Goal: Task Accomplishment & Management: Use online tool/utility

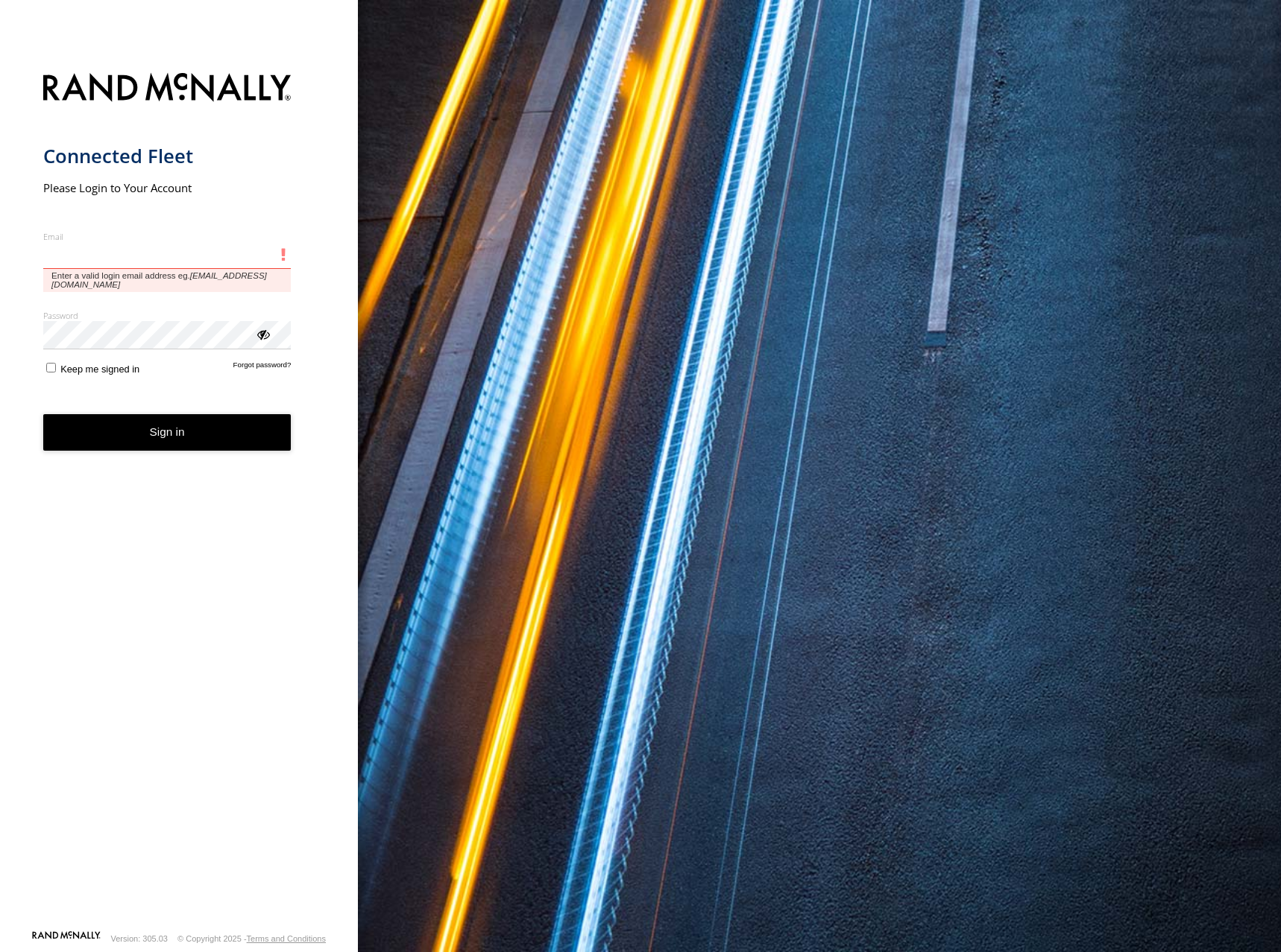
type input "**********"
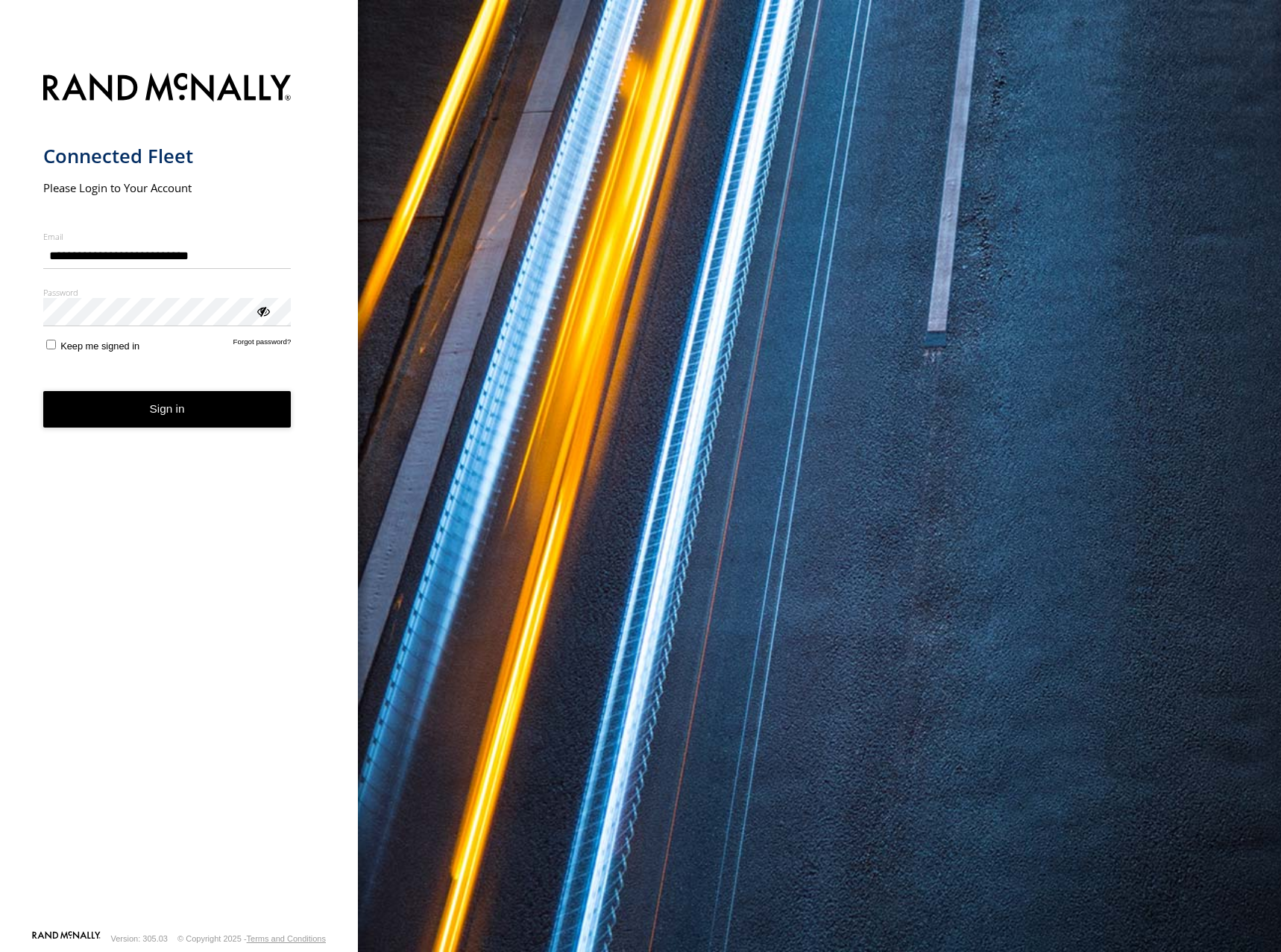
click at [213, 415] on button "Sign in" at bounding box center [167, 409] width 248 height 36
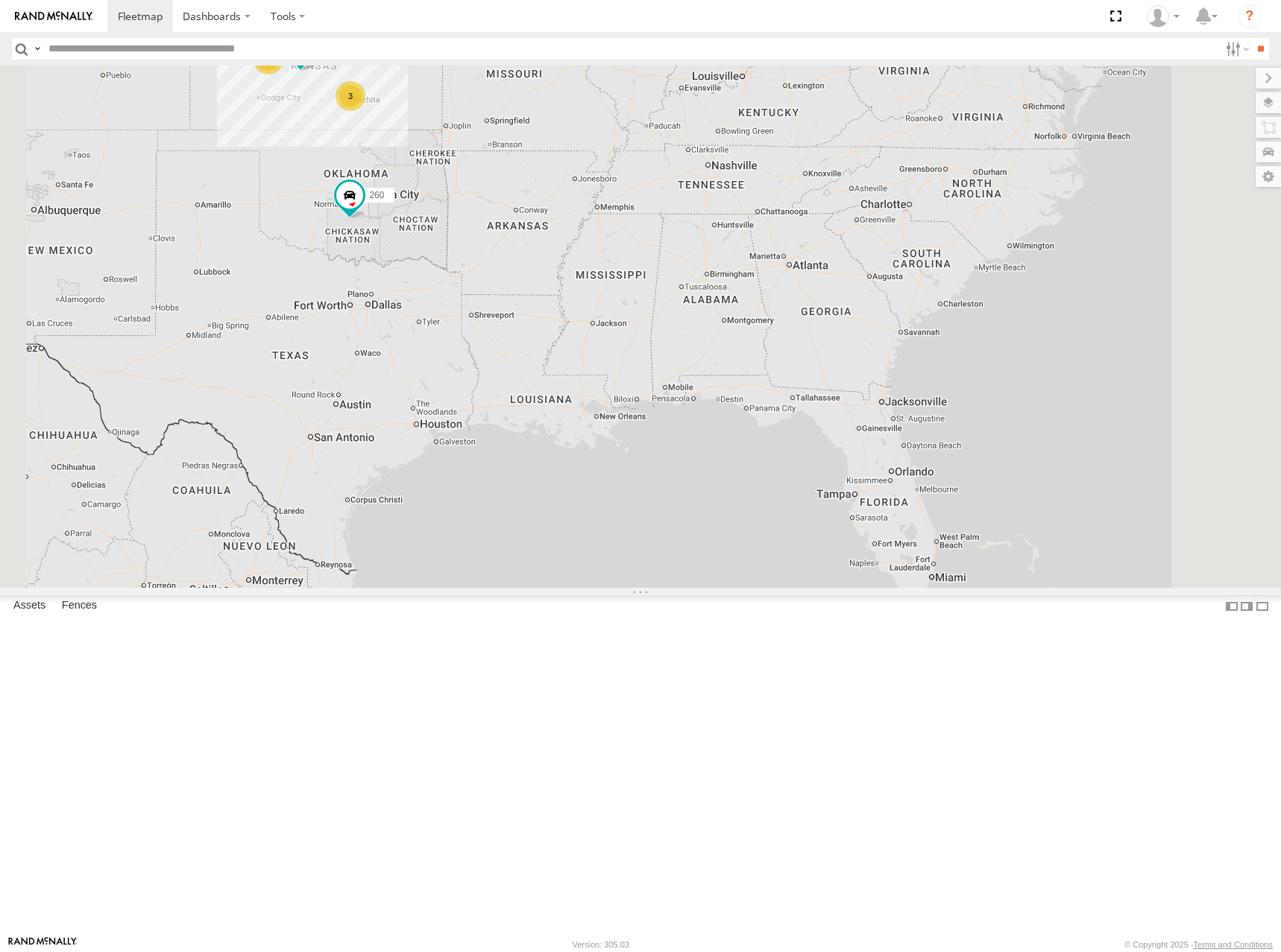
drag, startPoint x: 909, startPoint y: 549, endPoint x: 814, endPoint y: 295, distance: 271.2
click at [814, 295] on div "244 3 298 270 3 266 260" at bounding box center [640, 327] width 1281 height 523
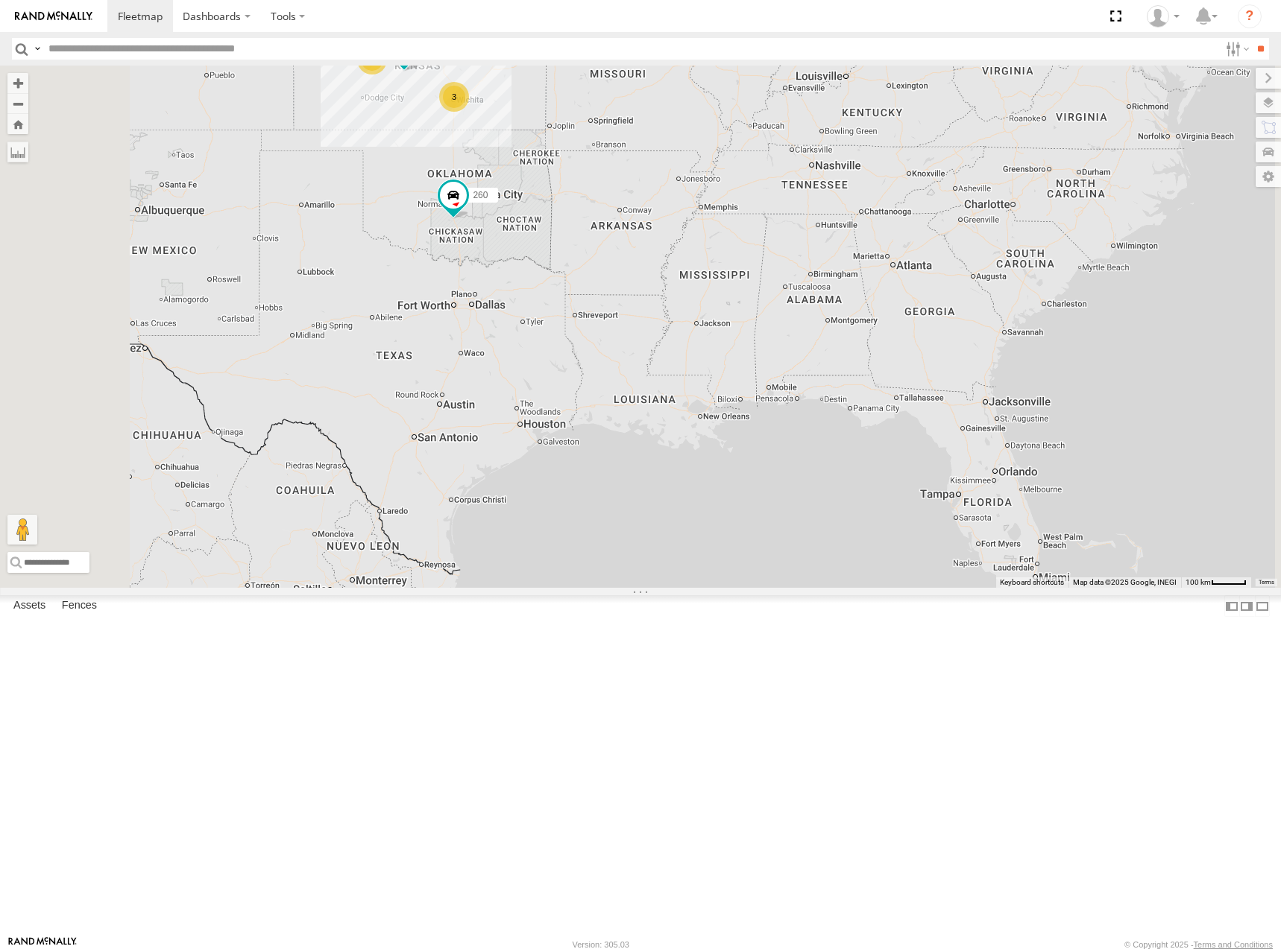
drag, startPoint x: 679, startPoint y: 406, endPoint x: 941, endPoint y: 411, distance: 262.0
click at [941, 411] on div "244 3 298 270 3 266 260" at bounding box center [640, 327] width 1281 height 523
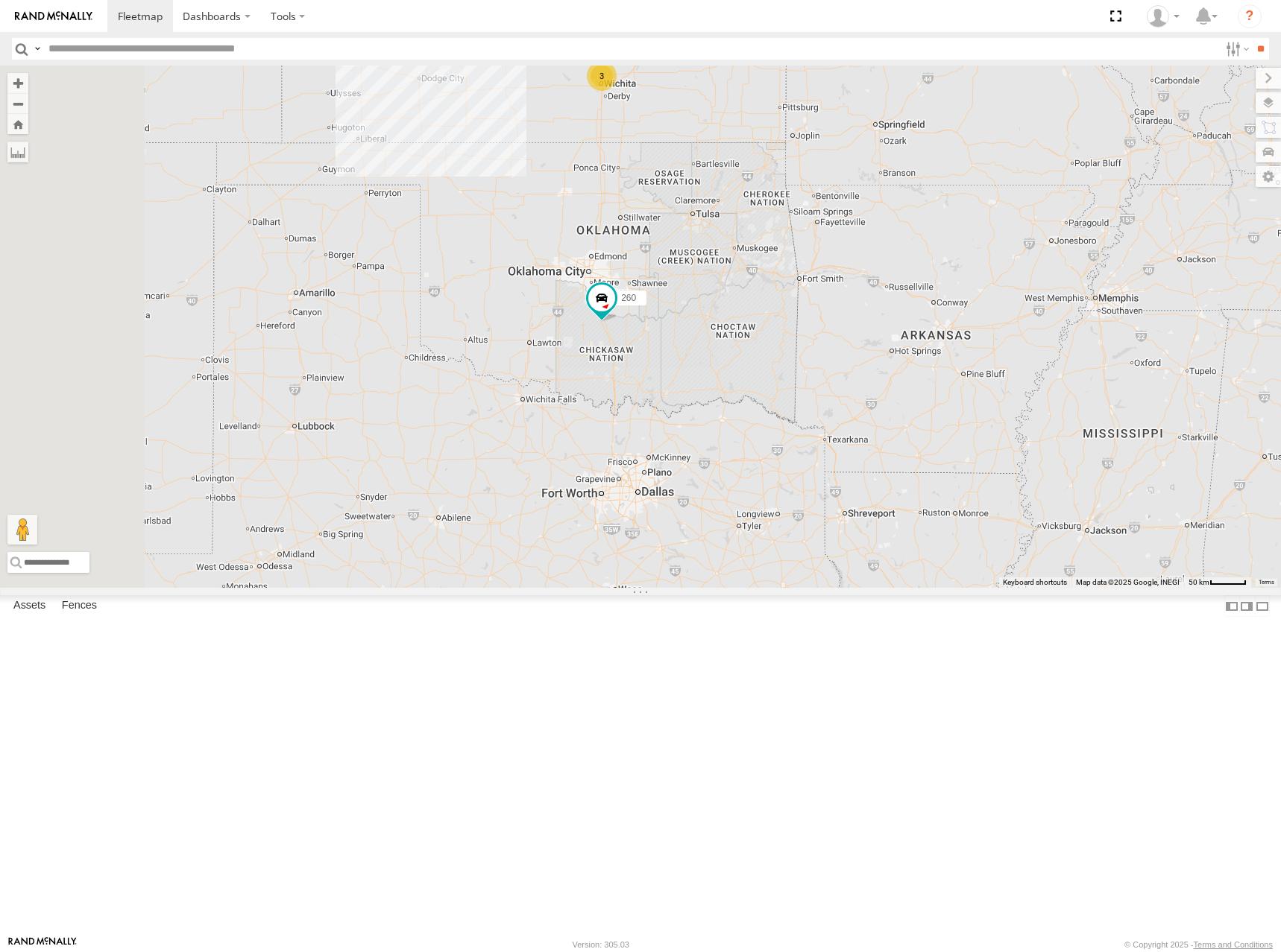
drag, startPoint x: 832, startPoint y: 248, endPoint x: 849, endPoint y: 465, distance: 217.7
click at [849, 465] on div "244 298 270 266 260 3" at bounding box center [640, 327] width 1281 height 523
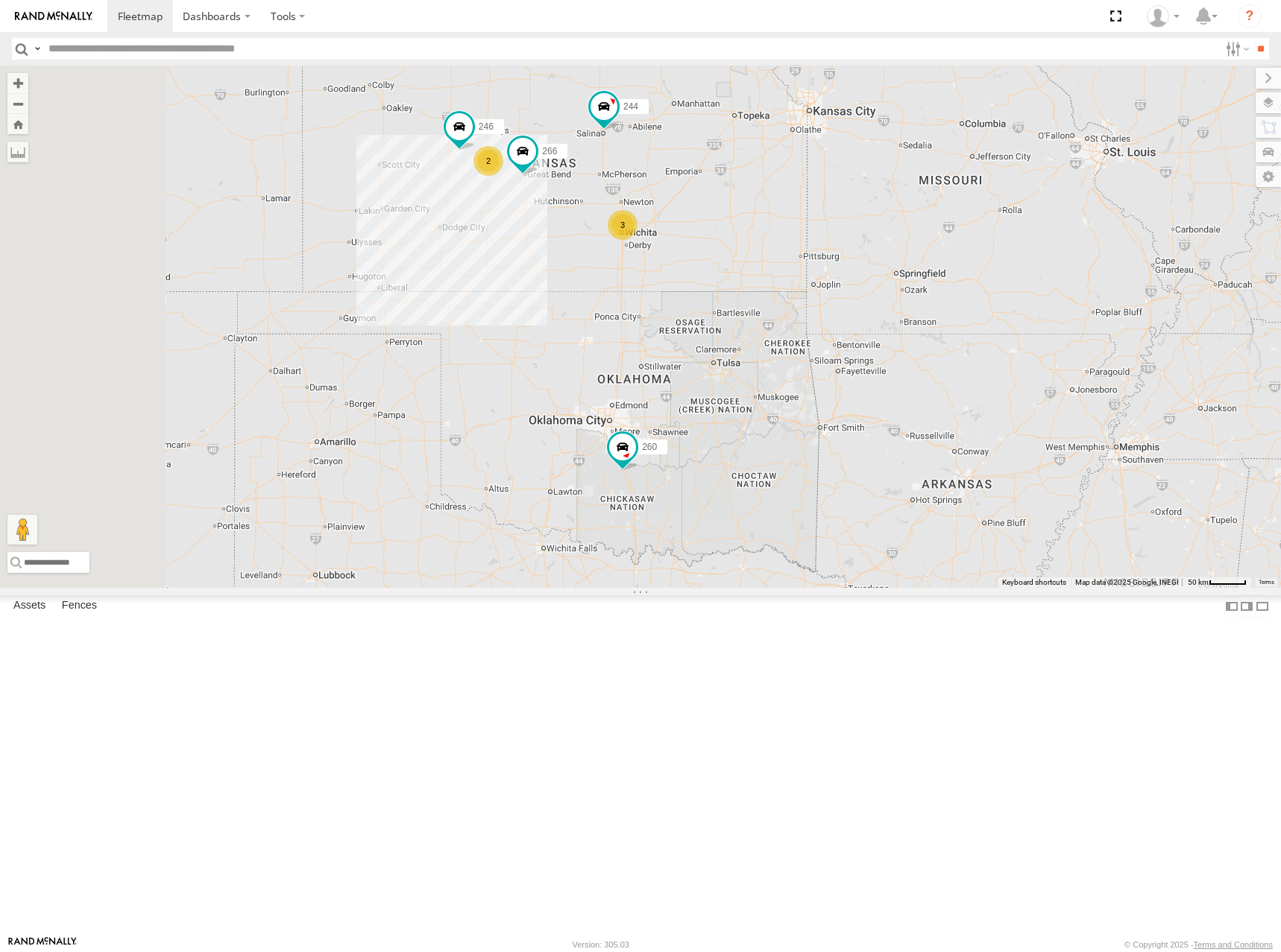
drag, startPoint x: 846, startPoint y: 330, endPoint x: 857, endPoint y: 376, distance: 47.3
click at [857, 376] on div "244 298 270 266 260 3 246 2" at bounding box center [640, 327] width 1281 height 523
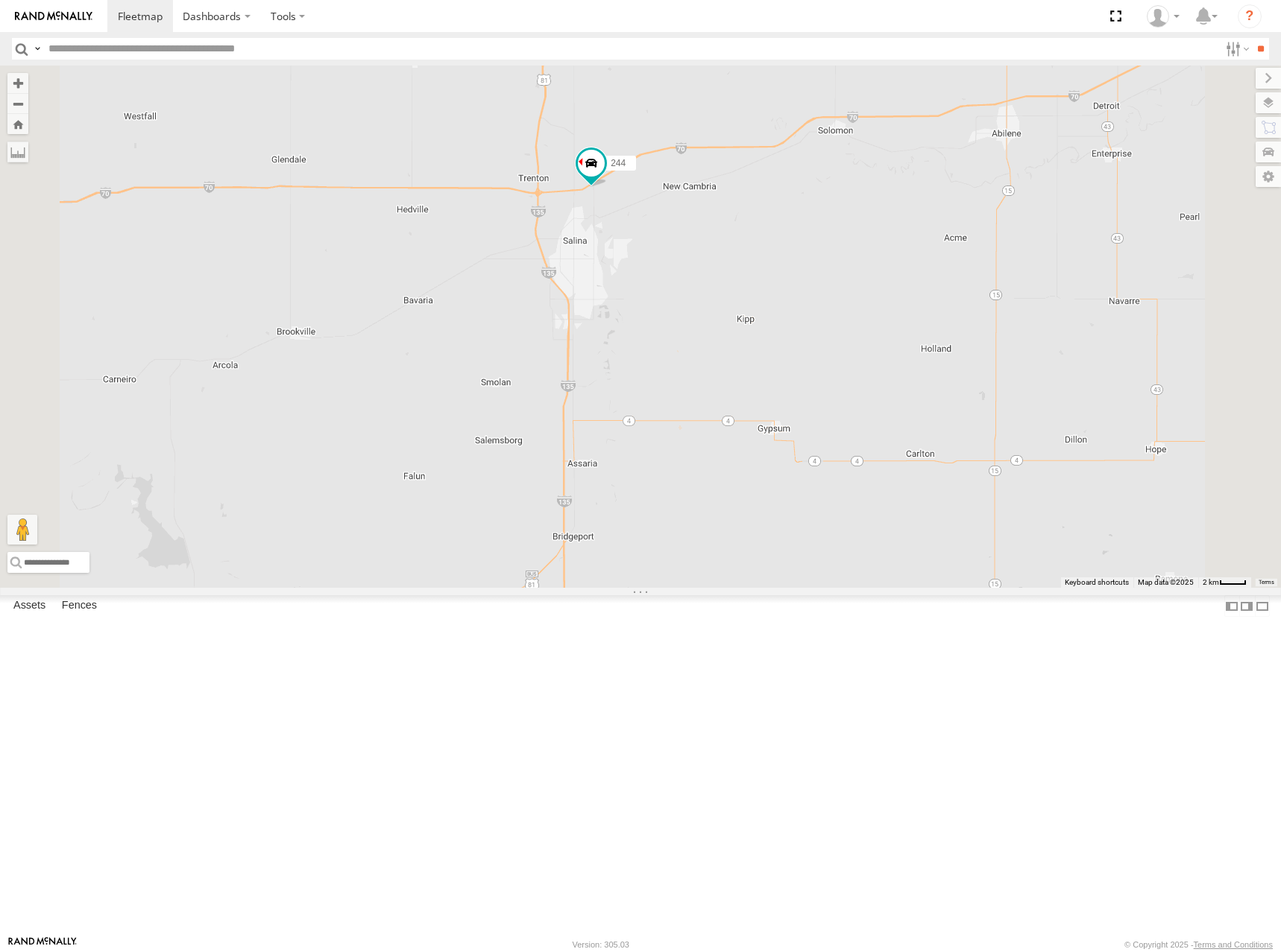
drag, startPoint x: 793, startPoint y: 265, endPoint x: 745, endPoint y: 240, distance: 54.1
click at [748, 243] on div "244 298 270 266 260 246 296" at bounding box center [640, 327] width 1281 height 523
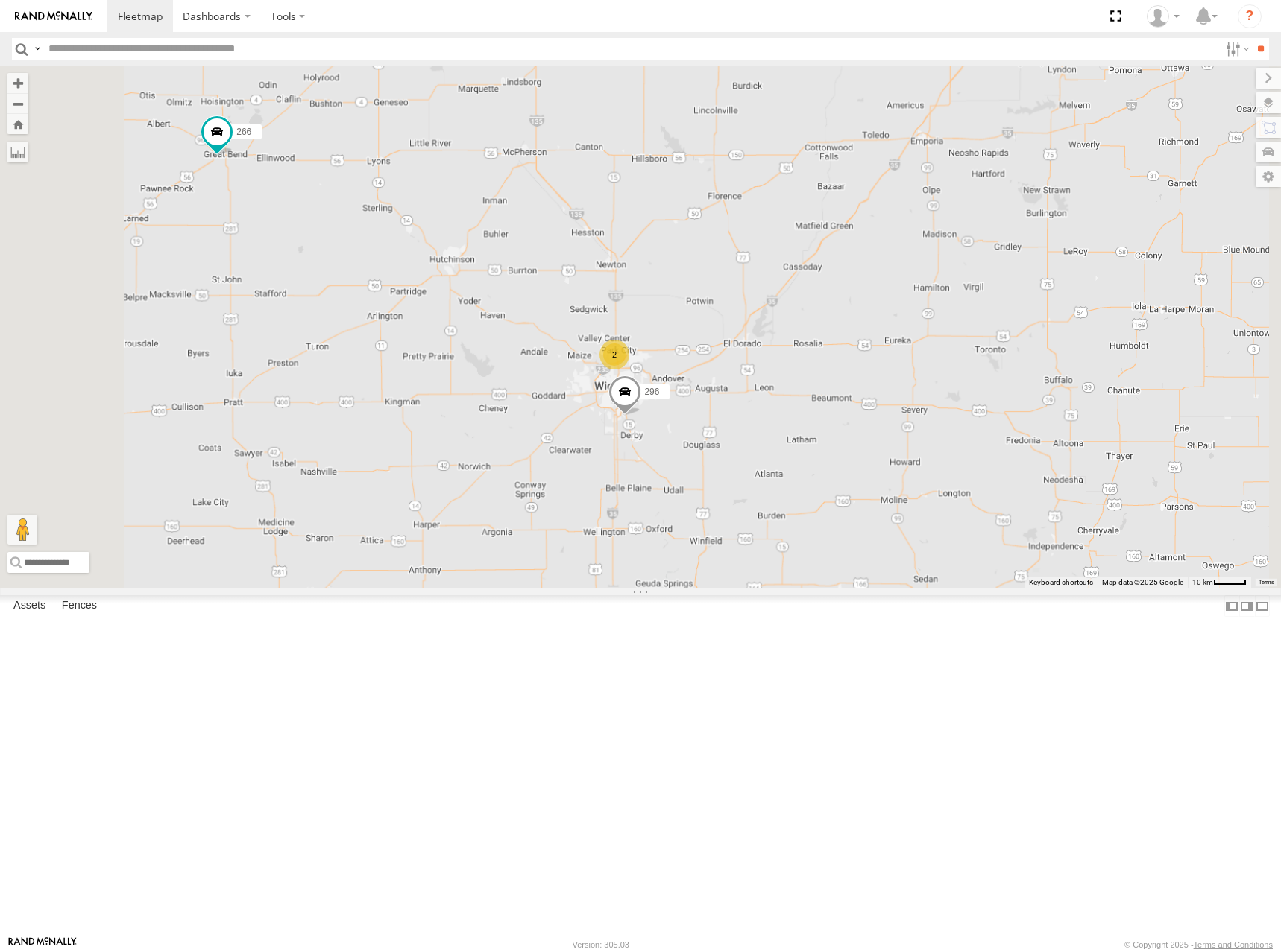
drag, startPoint x: 771, startPoint y: 489, endPoint x: 751, endPoint y: 348, distance: 142.4
click at [751, 348] on div "244 298 270 266 260 246 296 2" at bounding box center [640, 327] width 1281 height 523
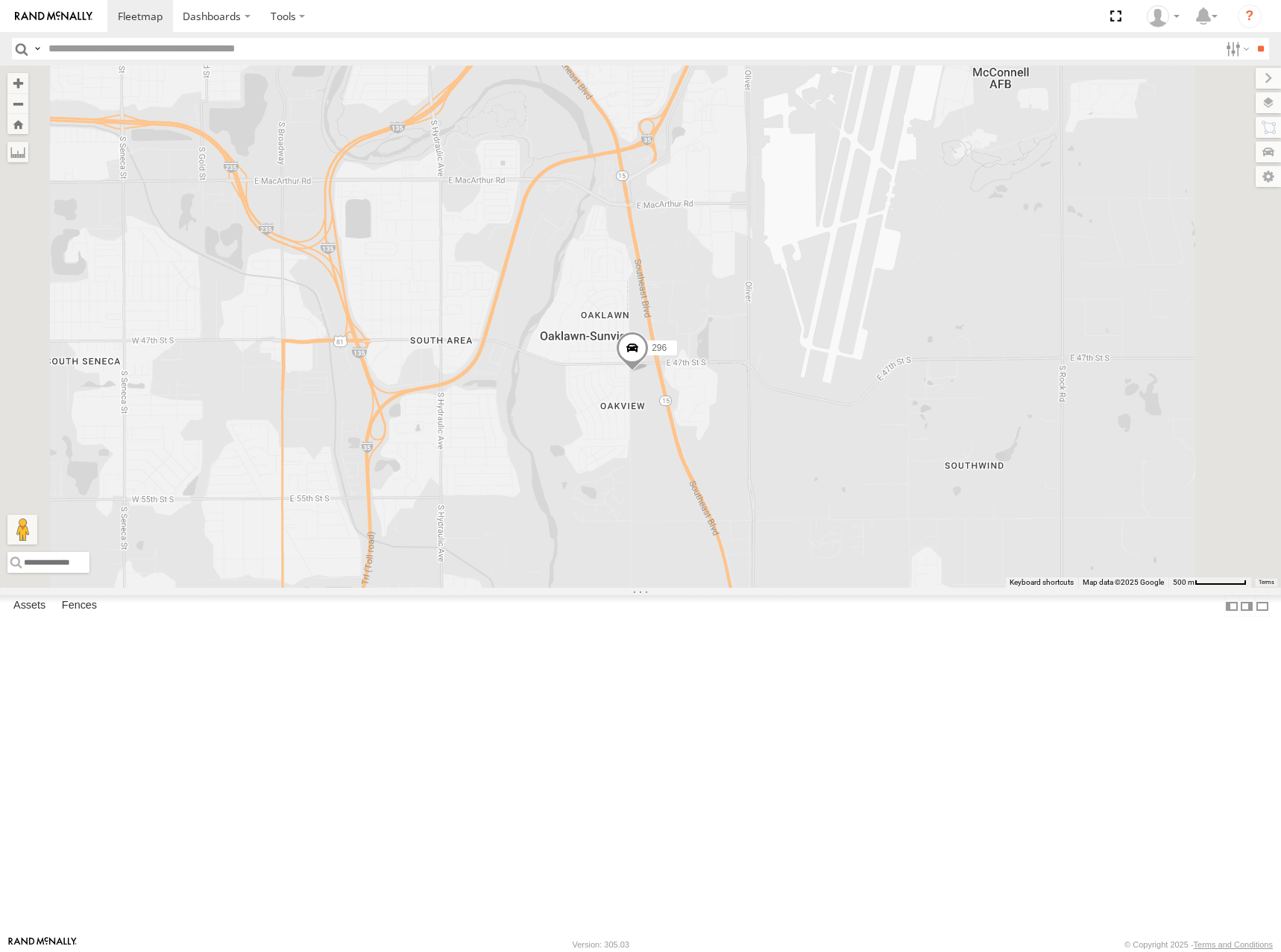
click at [648, 372] on span at bounding box center [632, 351] width 33 height 40
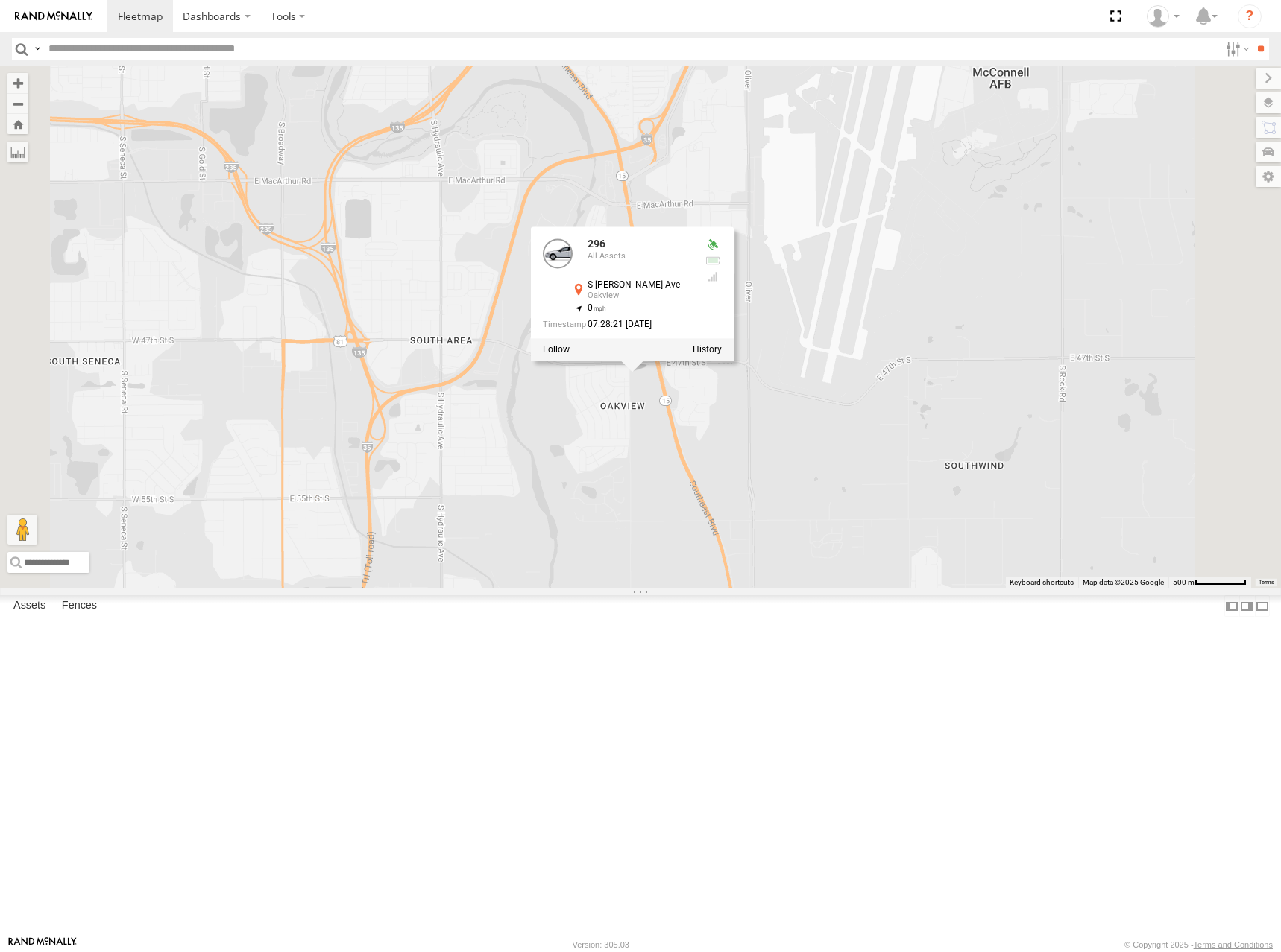
click at [1018, 447] on div "244 298 270 266 260 246 296 296 All Assets S Clifton Ave Oakview 37.60511 , -97…" at bounding box center [640, 327] width 1281 height 523
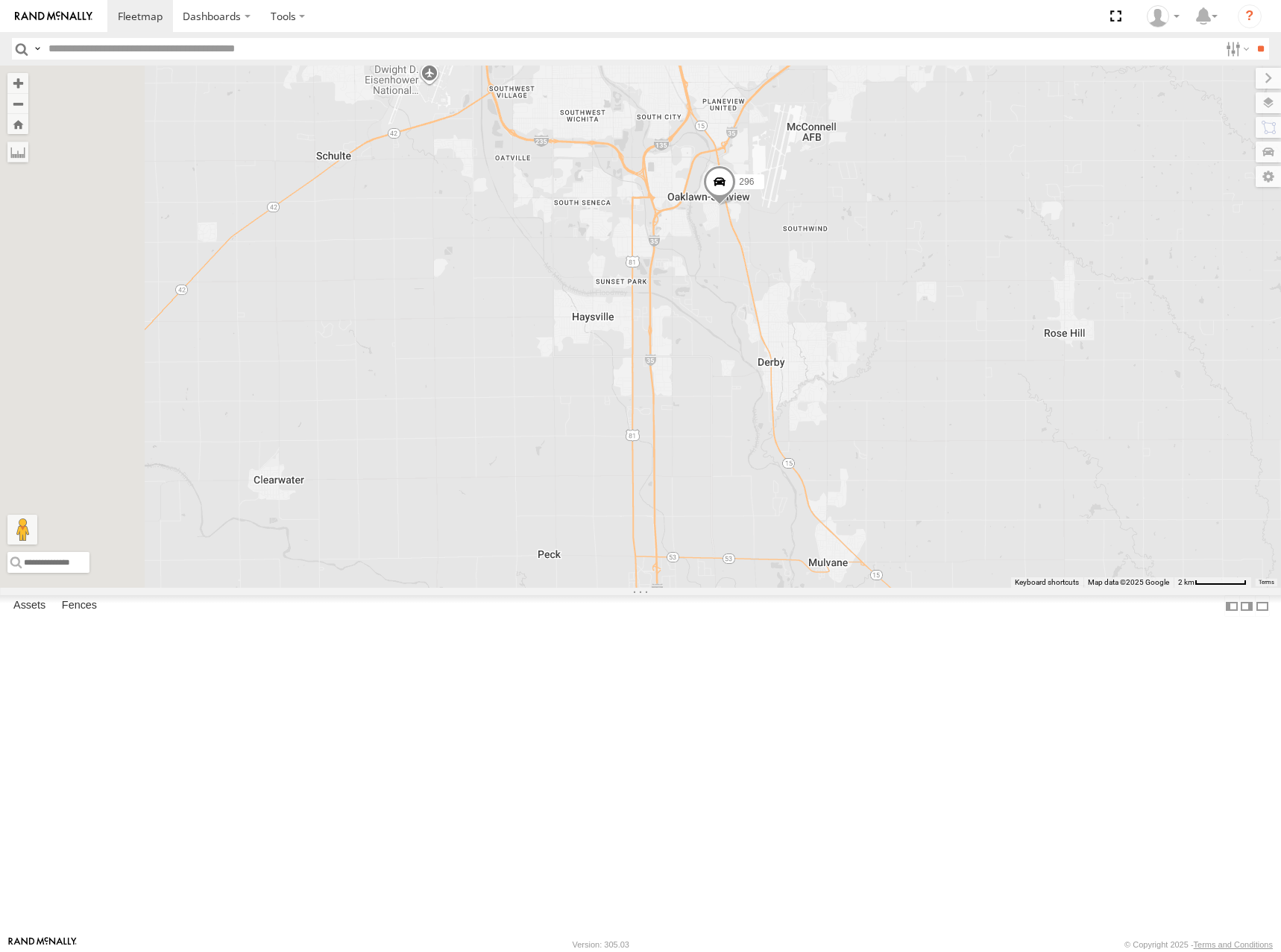
drag, startPoint x: 724, startPoint y: 227, endPoint x: 906, endPoint y: 326, distance: 207.2
click at [906, 326] on div "244 298 270 266 260 246 296" at bounding box center [640, 327] width 1281 height 523
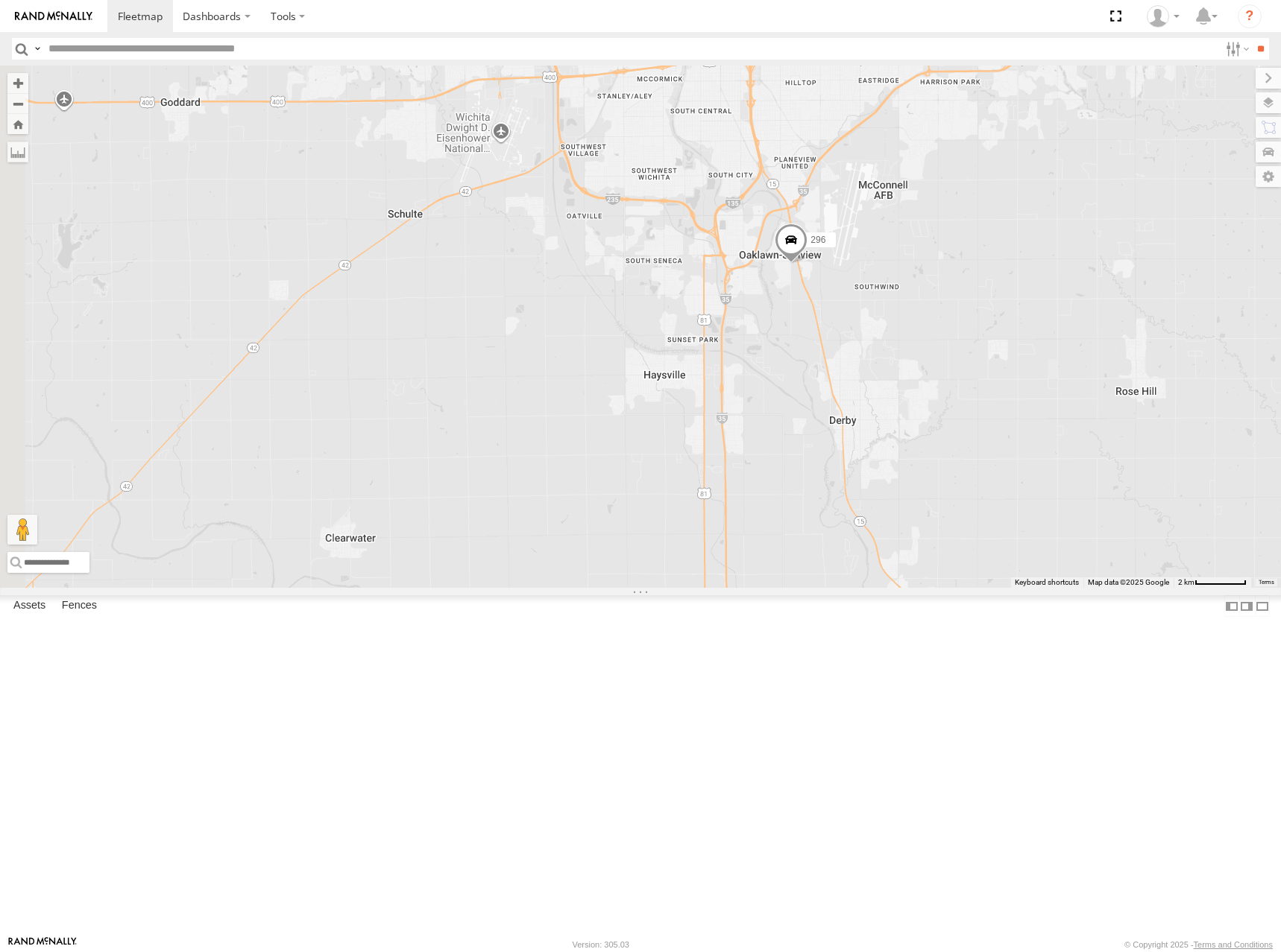
click at [0, 0] on span at bounding box center [0, 0] width 0 height 0
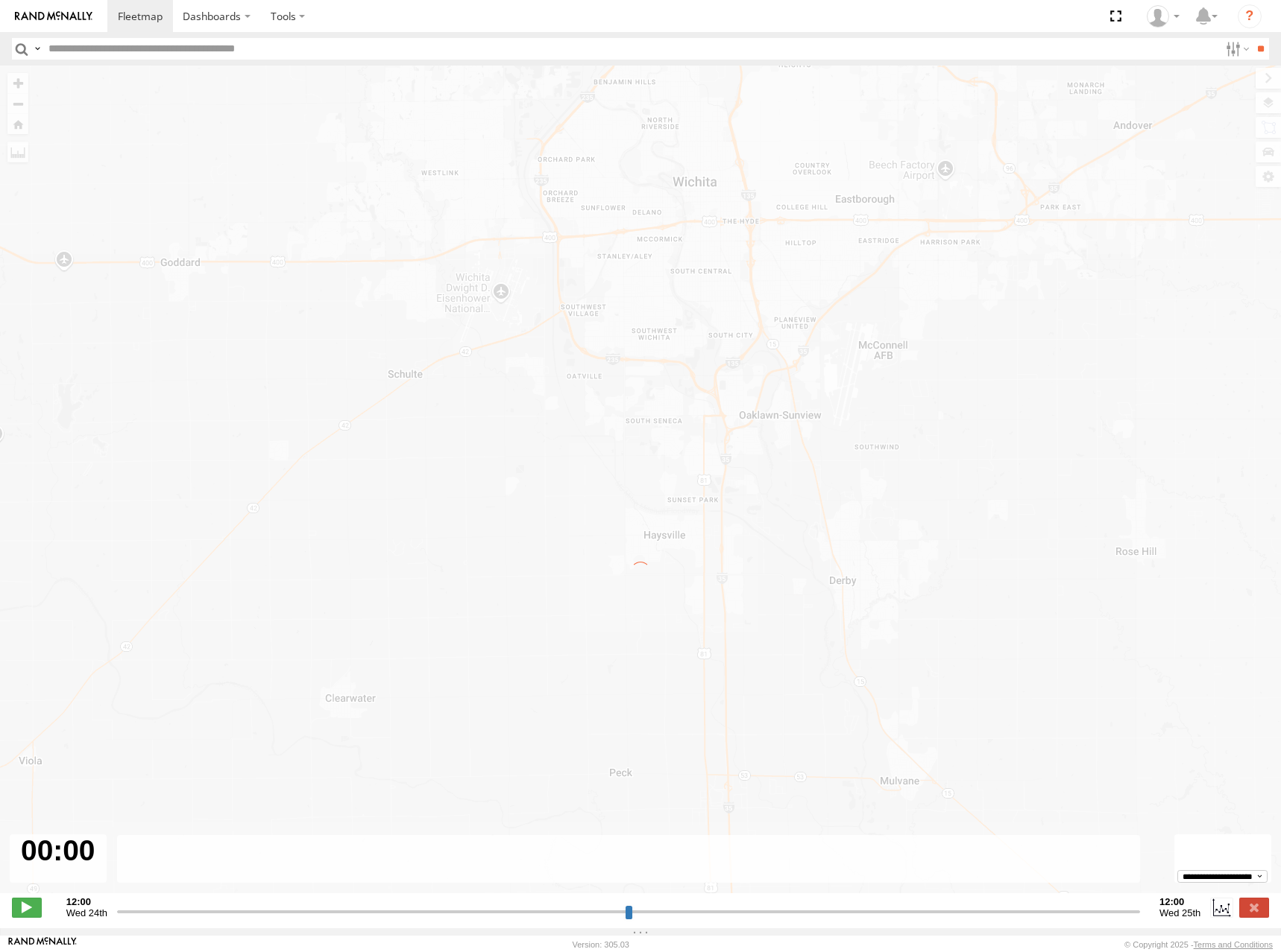
type input "**********"
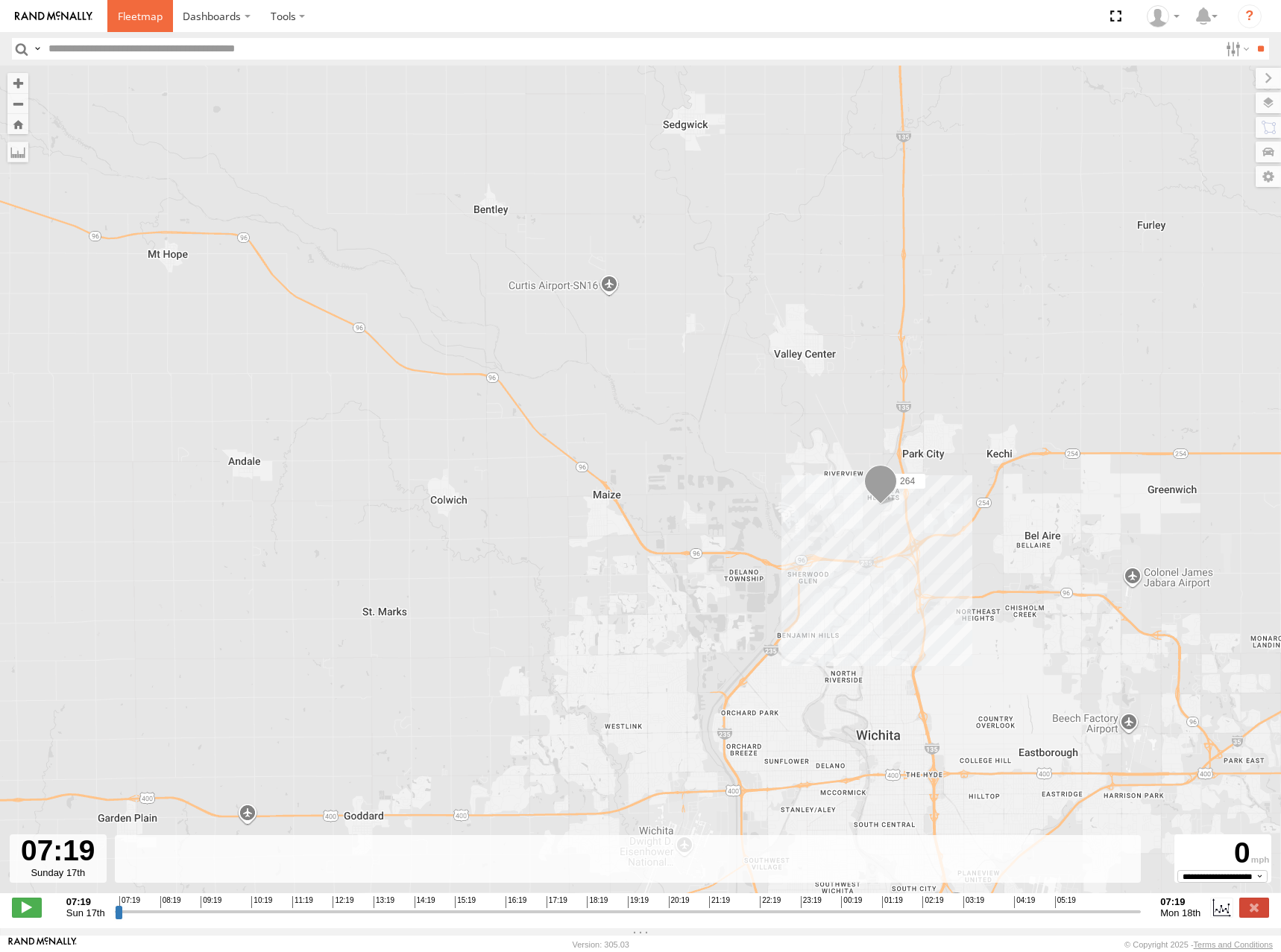
click at [140, 15] on span at bounding box center [140, 16] width 44 height 15
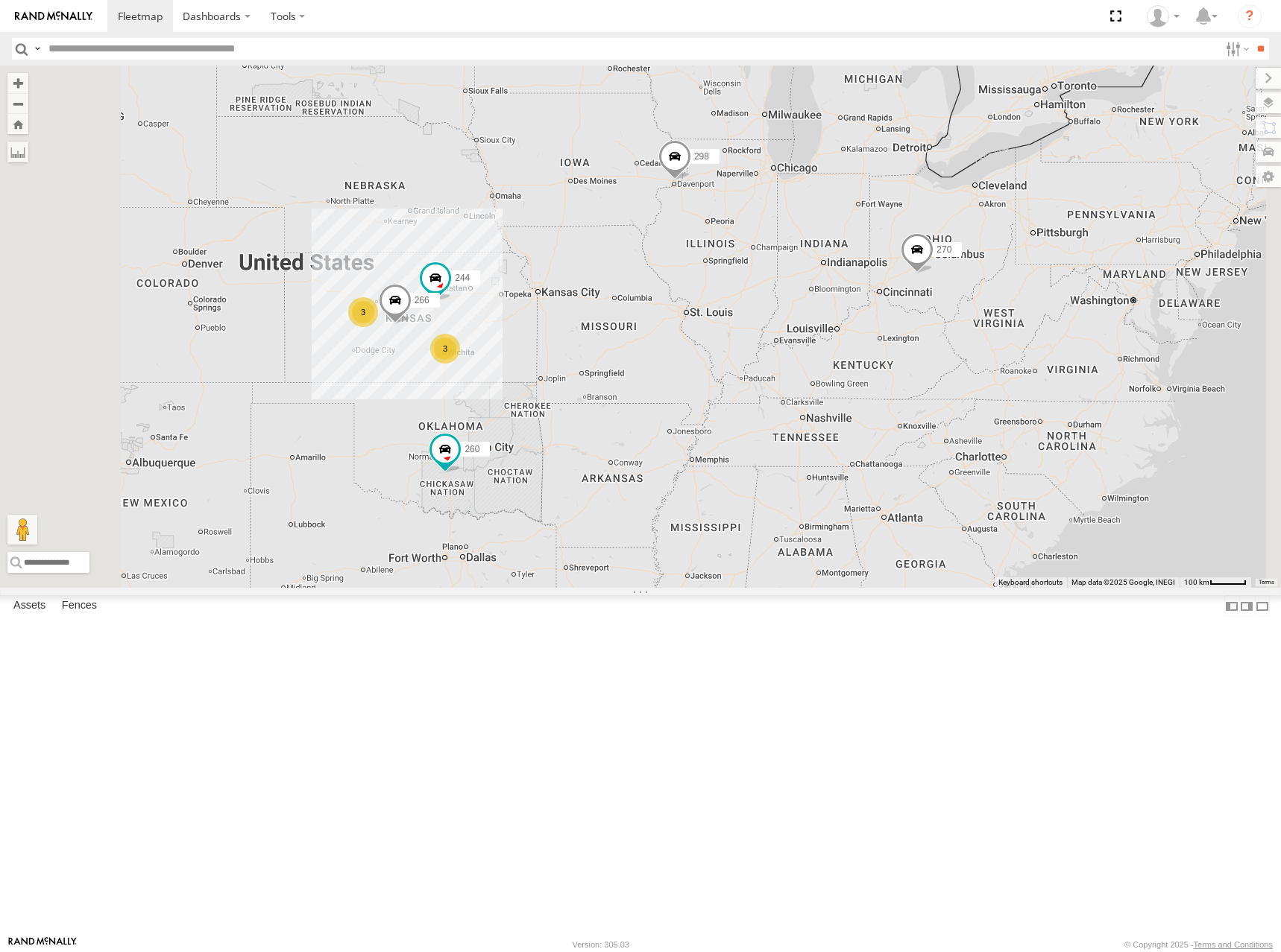
click at [0, 0] on div "296 All Assets [GEOGRAPHIC_DATA][PERSON_NAME] -97.29379" at bounding box center [0, 0] width 0 height 0
click at [0, 0] on span at bounding box center [0, 0] width 0 height 0
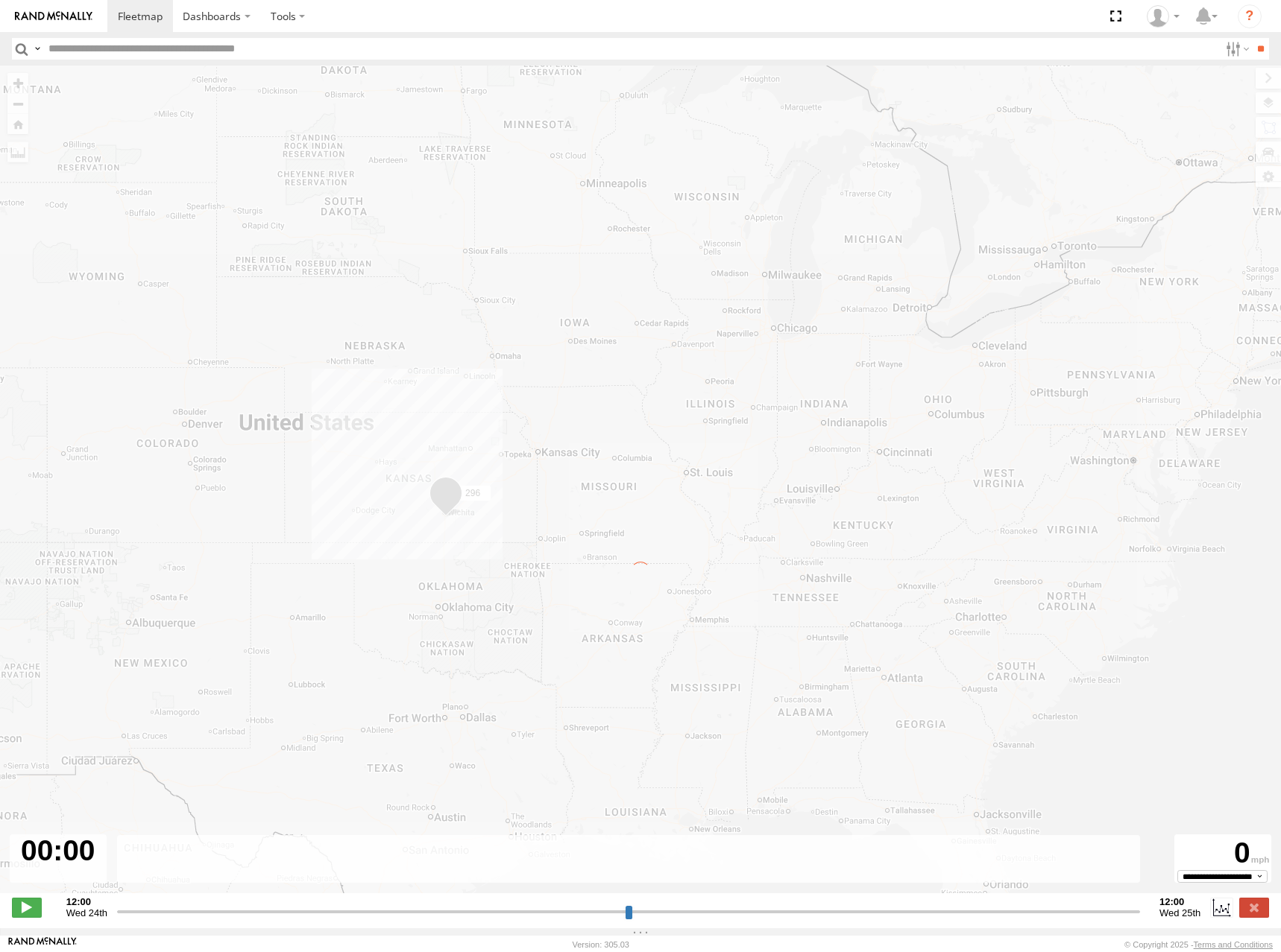
type input "**********"
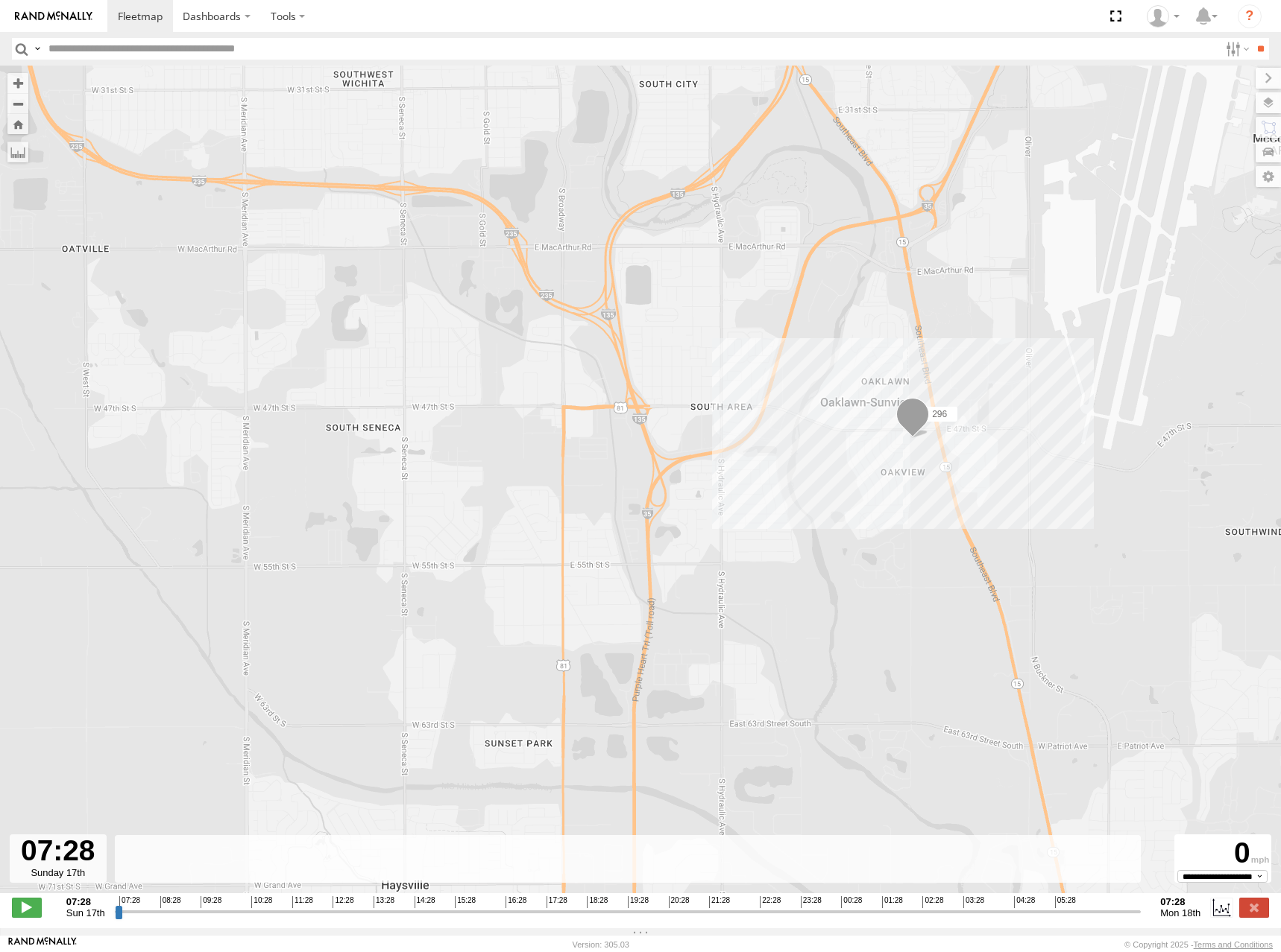
drag, startPoint x: 1028, startPoint y: 344, endPoint x: 1003, endPoint y: 344, distance: 25.0
click at [1003, 344] on div "296" at bounding box center [640, 486] width 1281 height 843
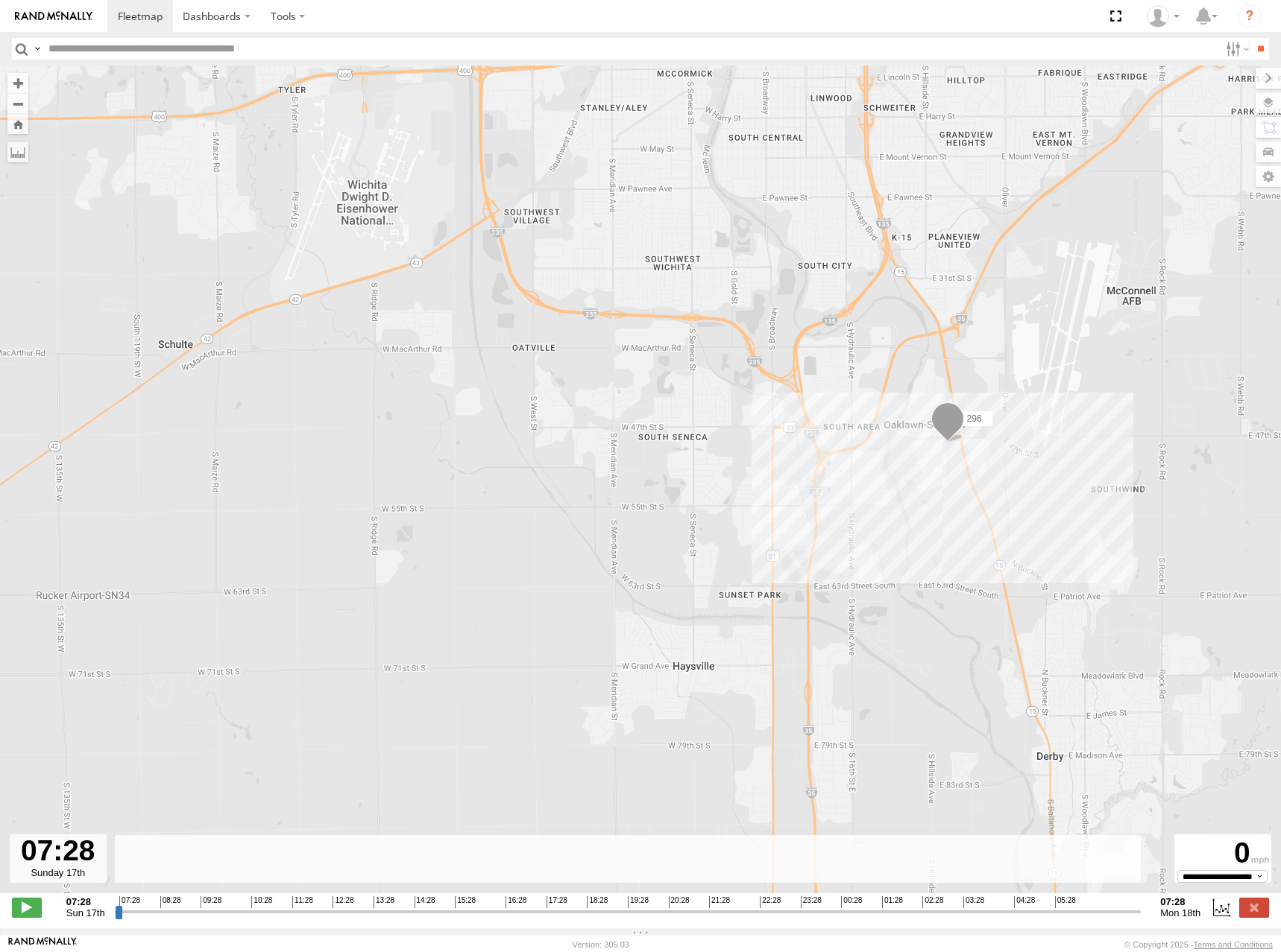
drag, startPoint x: 872, startPoint y: 280, endPoint x: 852, endPoint y: 315, distance: 40.3
click at [852, 315] on div "296" at bounding box center [640, 486] width 1281 height 843
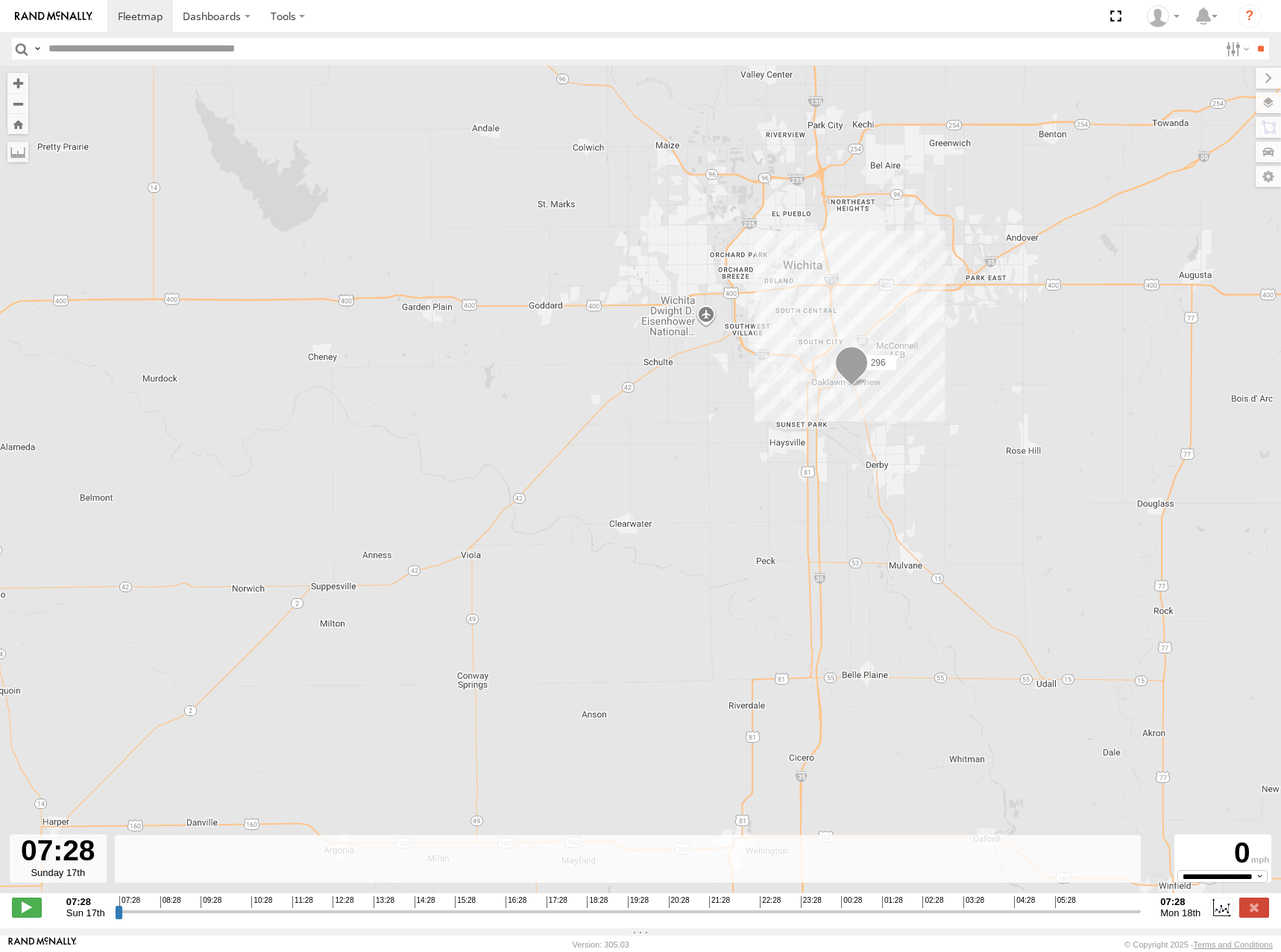
drag, startPoint x: 805, startPoint y: 277, endPoint x: 810, endPoint y: 325, distance: 48.3
click at [810, 325] on div "296" at bounding box center [640, 486] width 1281 height 843
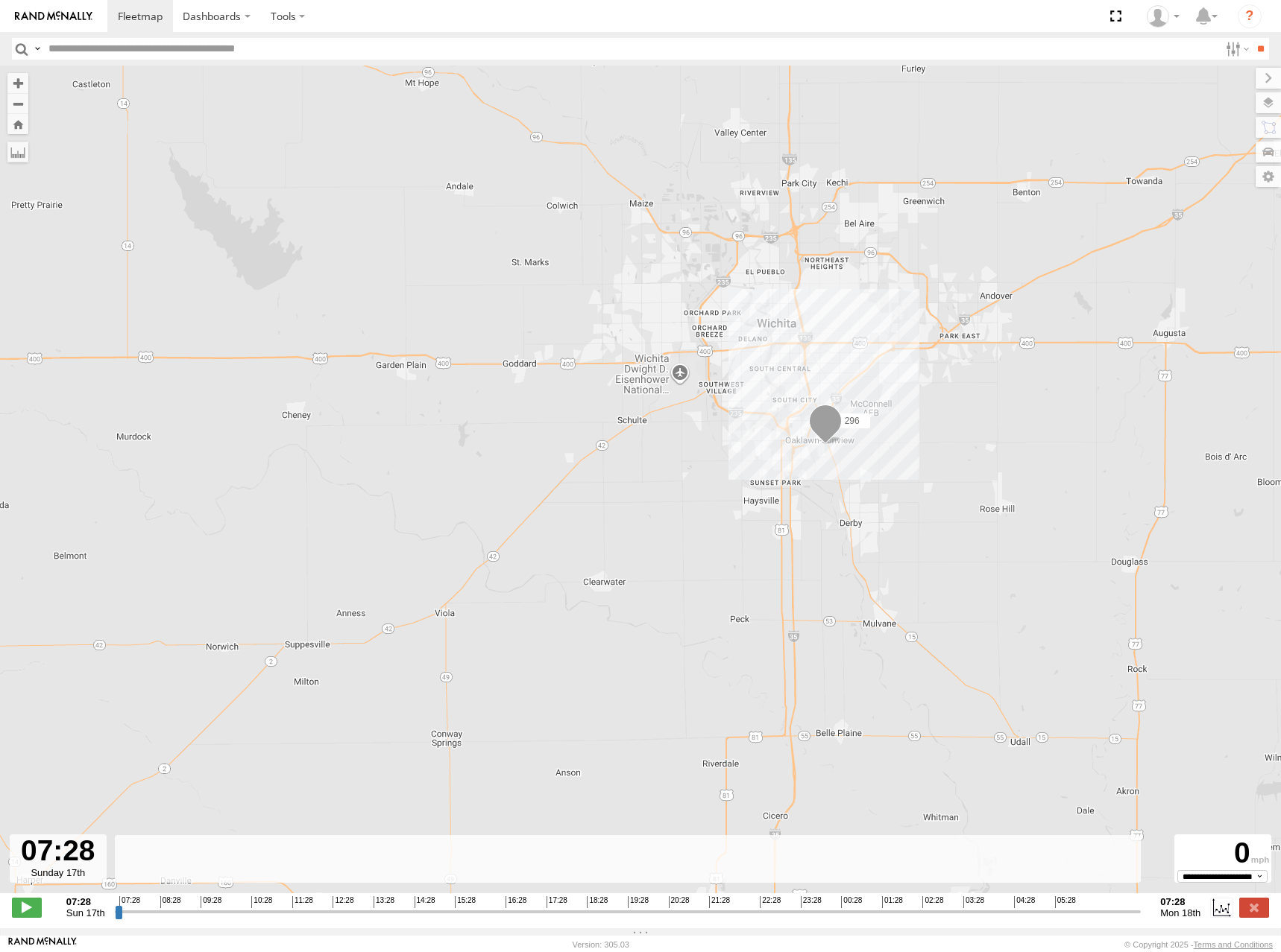
drag, startPoint x: 973, startPoint y: 172, endPoint x: 941, endPoint y: 233, distance: 68.9
click at [941, 233] on div "296" at bounding box center [640, 486] width 1281 height 843
click at [159, 20] on span at bounding box center [140, 16] width 44 height 15
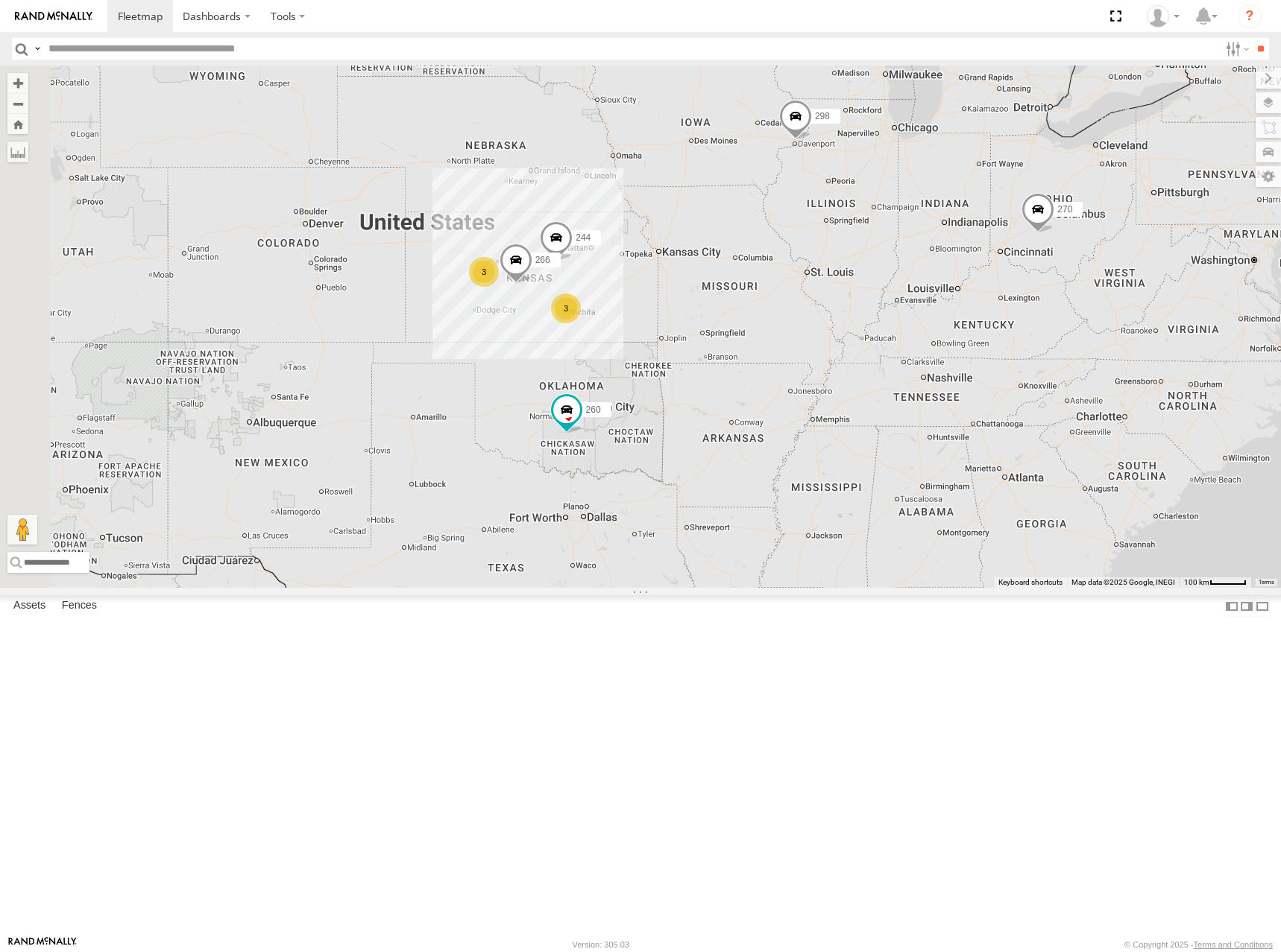
drag, startPoint x: 719, startPoint y: 478, endPoint x: 842, endPoint y: 438, distance: 129.3
click at [842, 438] on div "298 270 244 3 3 266 260" at bounding box center [640, 327] width 1281 height 523
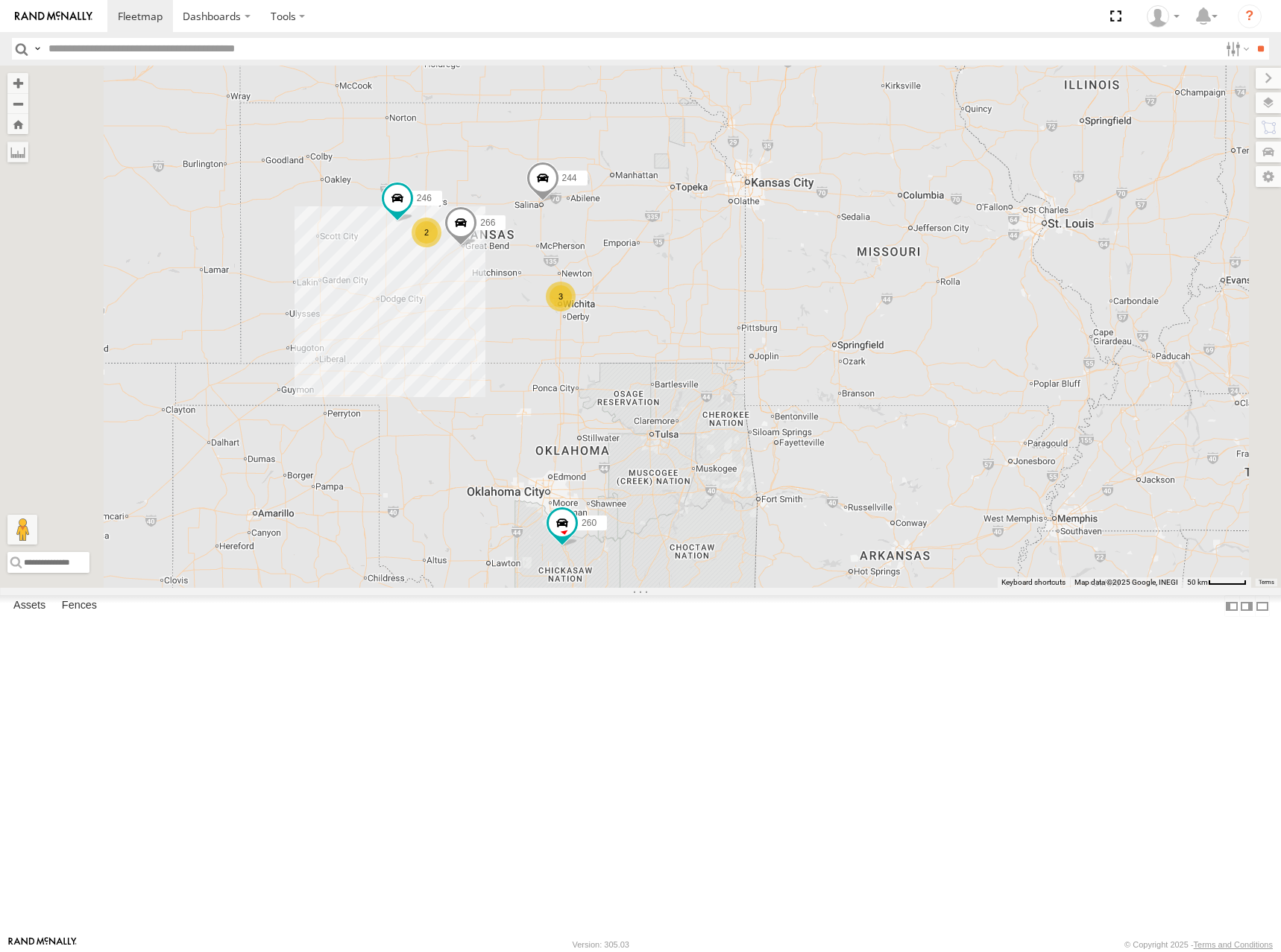
drag, startPoint x: 749, startPoint y: 479, endPoint x: 872, endPoint y: 481, distance: 123.0
click at [576, 311] on div "3" at bounding box center [560, 296] width 30 height 30
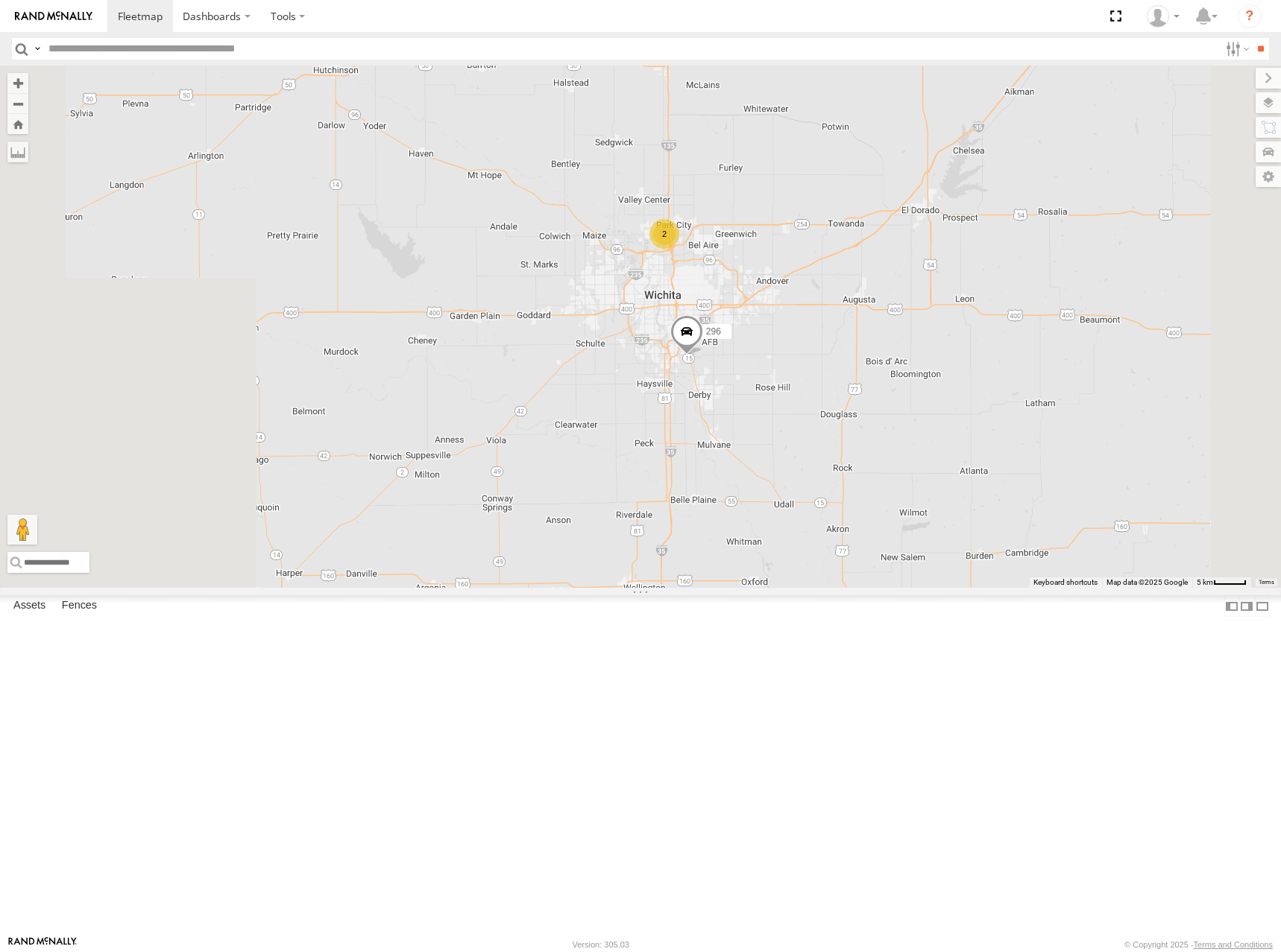
drag, startPoint x: 977, startPoint y: 418, endPoint x: 992, endPoint y: 415, distance: 15.3
click at [992, 415] on div "298 270 244 266 260 246 296 2" at bounding box center [640, 327] width 1281 height 523
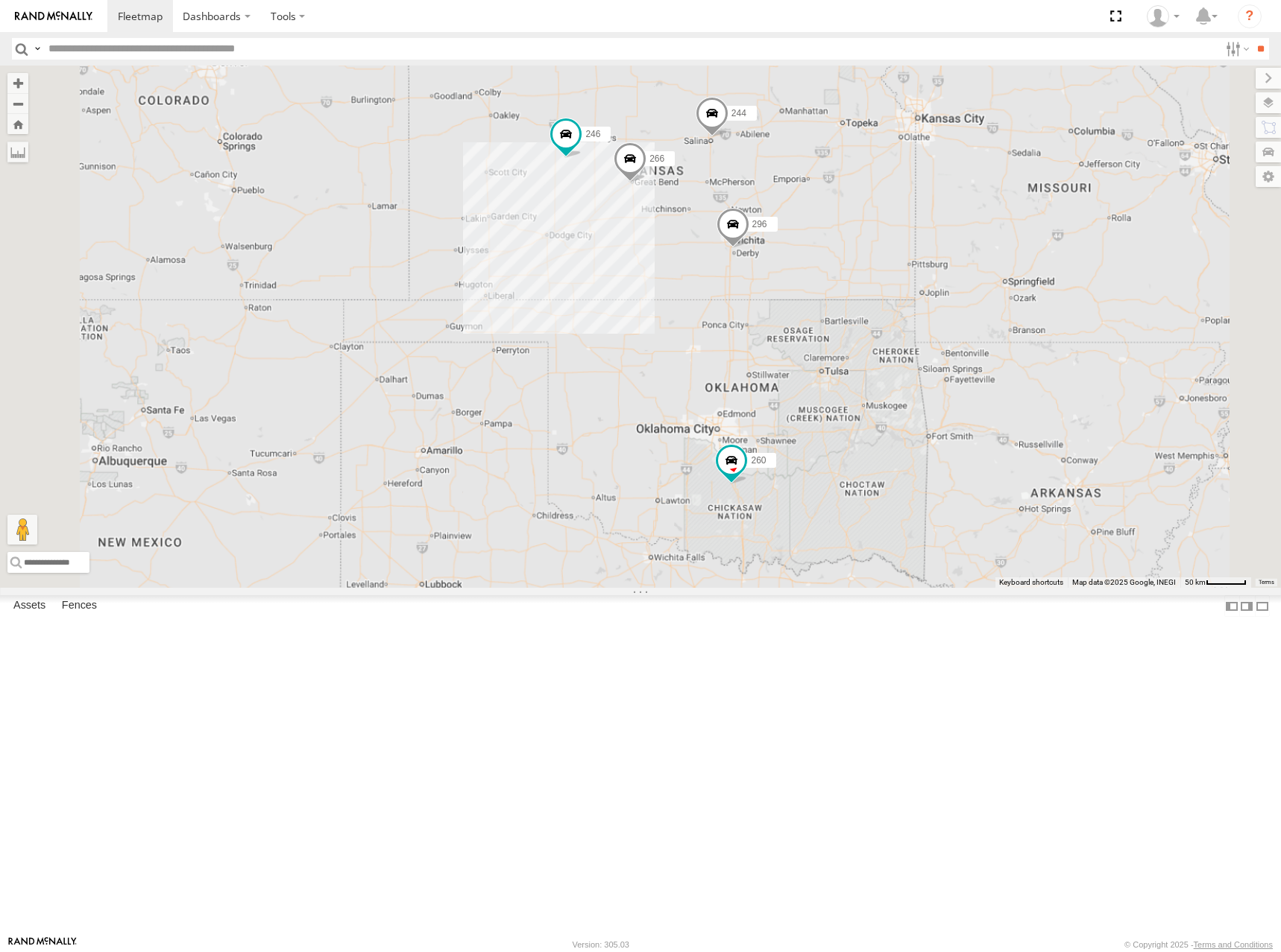
drag, startPoint x: 840, startPoint y: 311, endPoint x: 843, endPoint y: 360, distance: 49.1
click at [843, 360] on div "298 270 244 266 260 246 296" at bounding box center [640, 327] width 1281 height 523
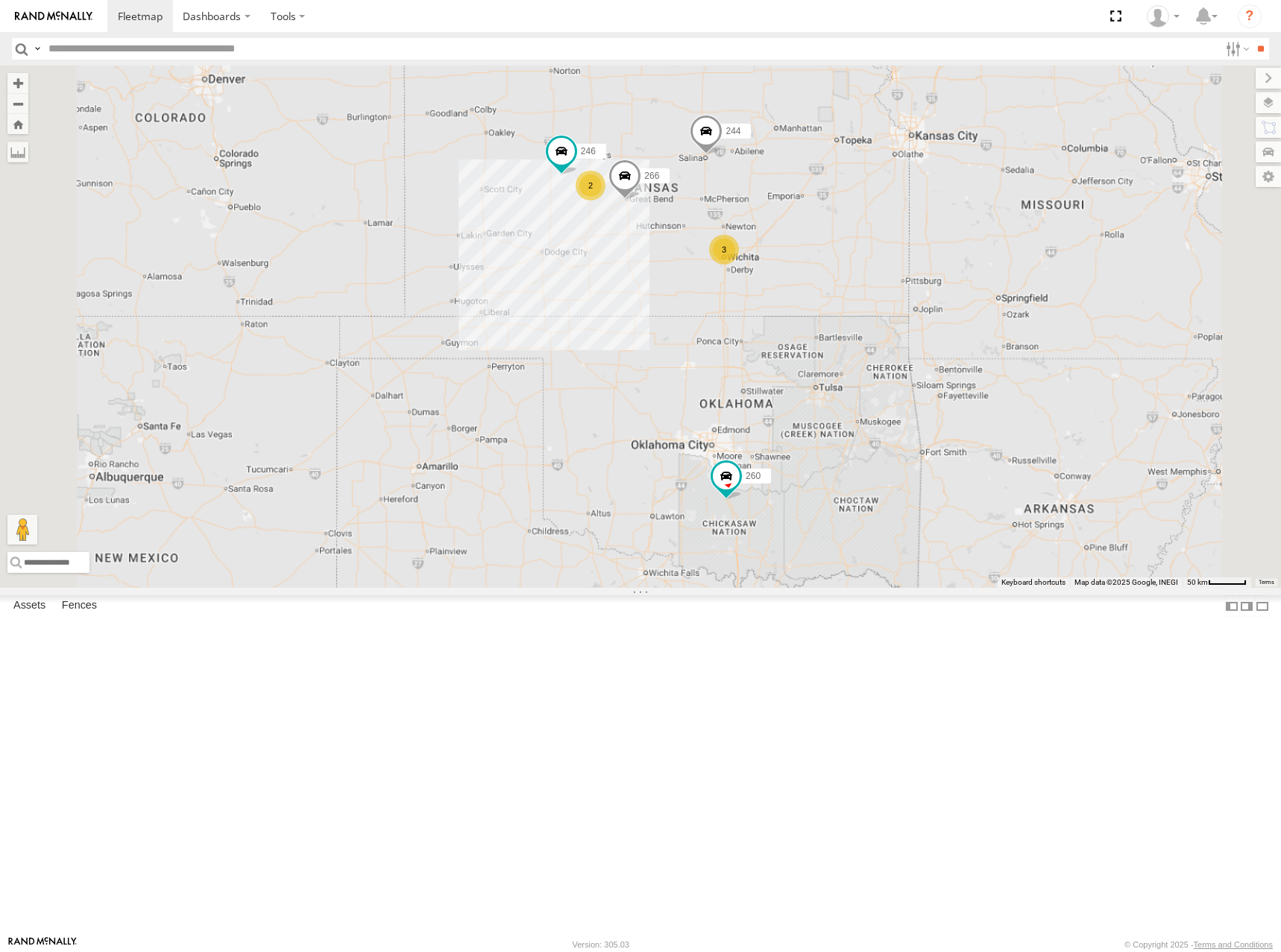
click at [851, 278] on div "298 270 244 266 260 246 3 2" at bounding box center [640, 327] width 1281 height 523
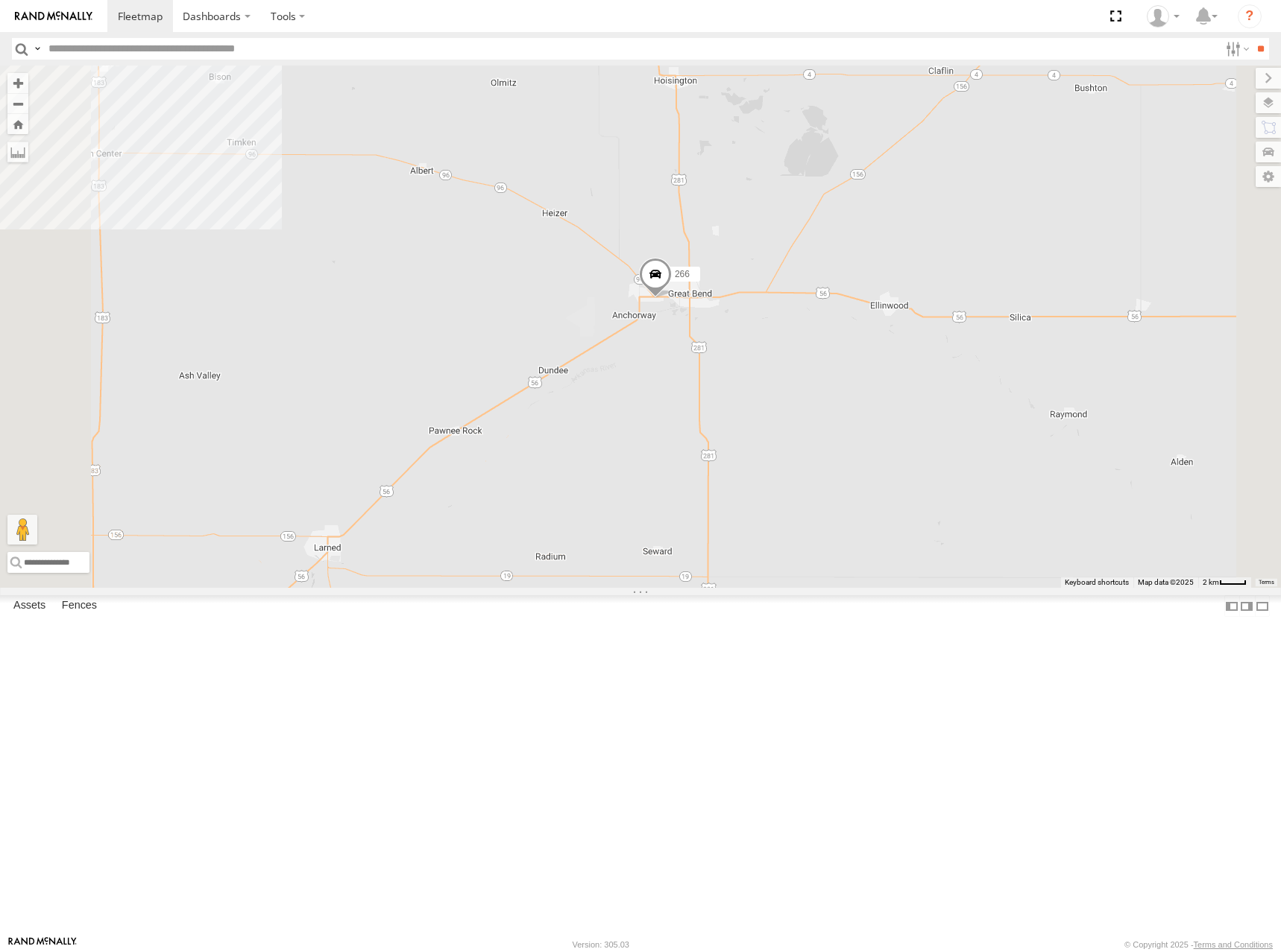
drag, startPoint x: 984, startPoint y: 428, endPoint x: 975, endPoint y: 492, distance: 64.6
click at [975, 492] on div "298 270 244 266 260 246" at bounding box center [640, 327] width 1281 height 523
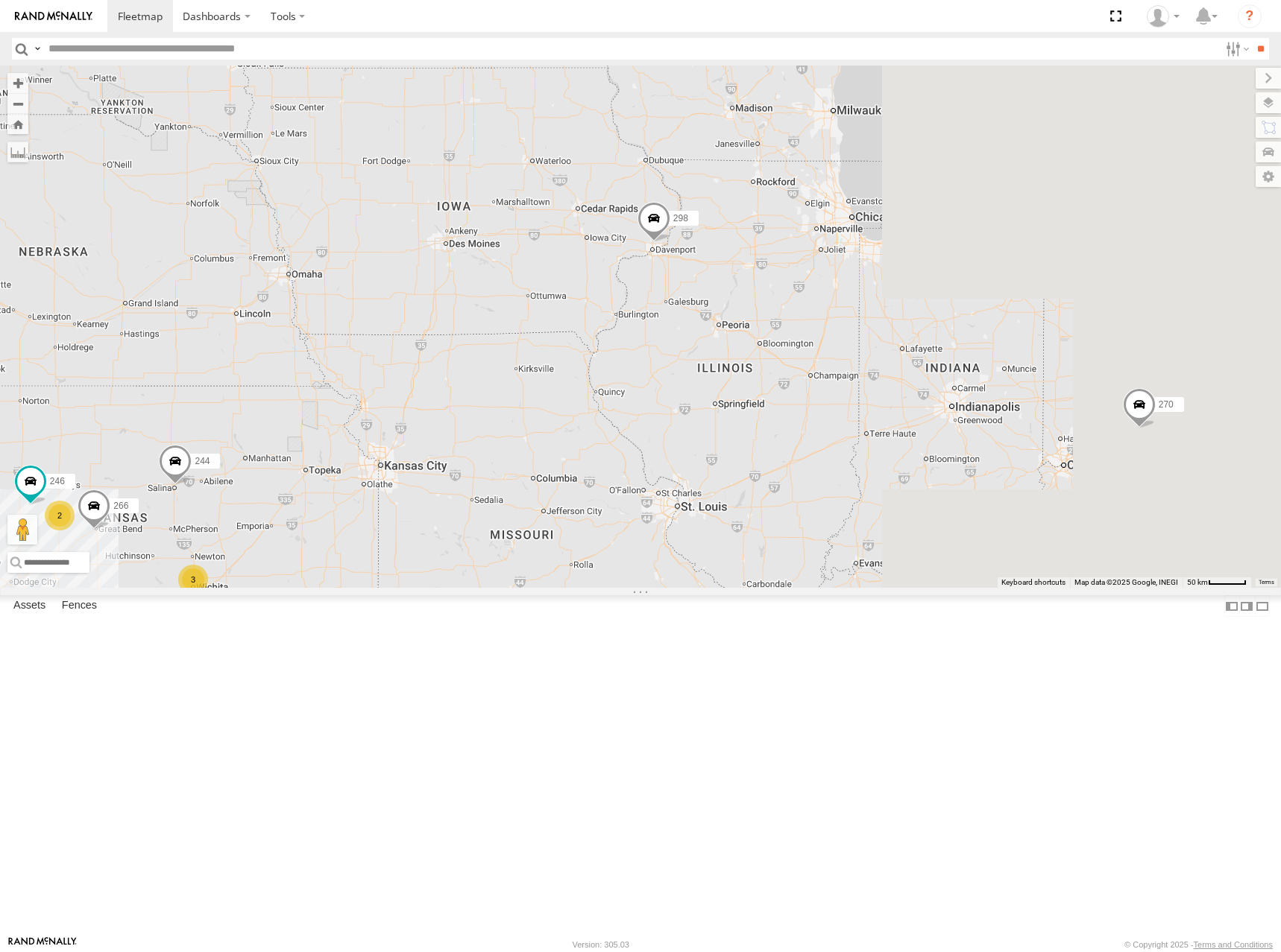
drag, startPoint x: 1060, startPoint y: 263, endPoint x: 588, endPoint y: 610, distance: 585.8
click at [588, 588] on div "298 270 244 266 260 246 3 2" at bounding box center [640, 327] width 1281 height 523
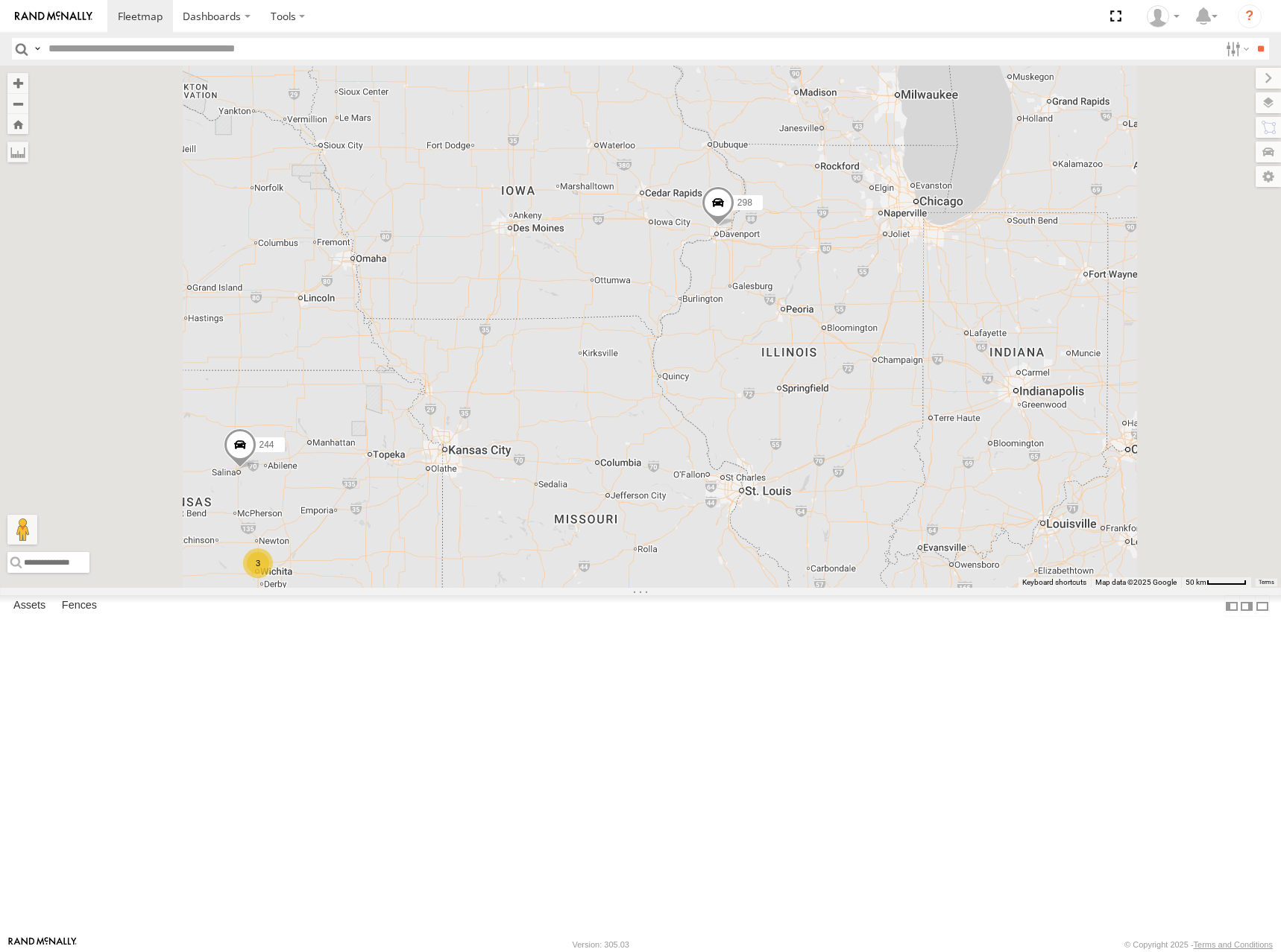
drag, startPoint x: 796, startPoint y: 491, endPoint x: 865, endPoint y: 316, distance: 188.1
click at [861, 320] on div "298 244 3" at bounding box center [640, 327] width 1281 height 523
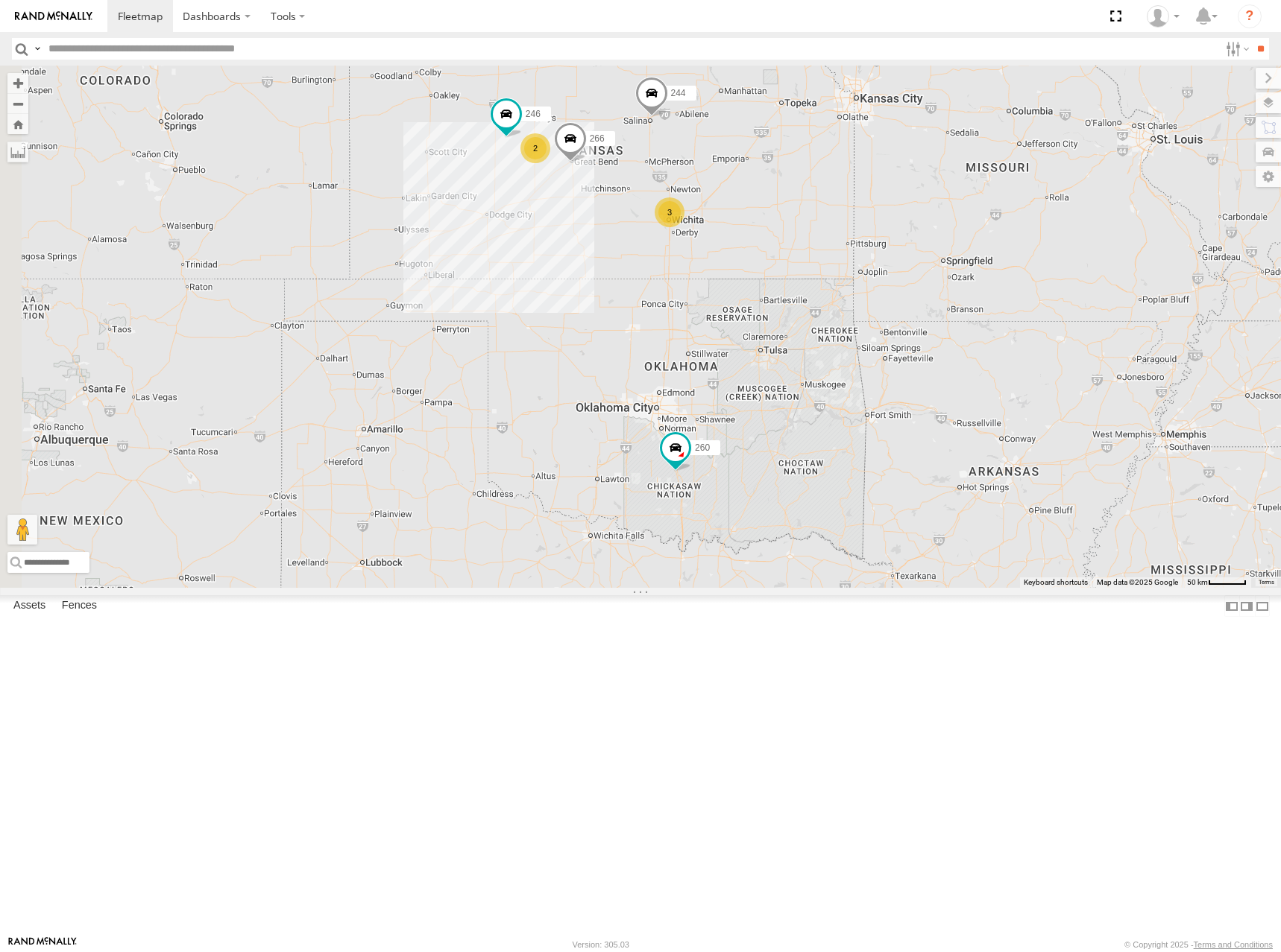
drag, startPoint x: 681, startPoint y: 398, endPoint x: 935, endPoint y: 413, distance: 254.4
click at [935, 413] on div "298 244 3 246 2 266 260" at bounding box center [640, 327] width 1281 height 523
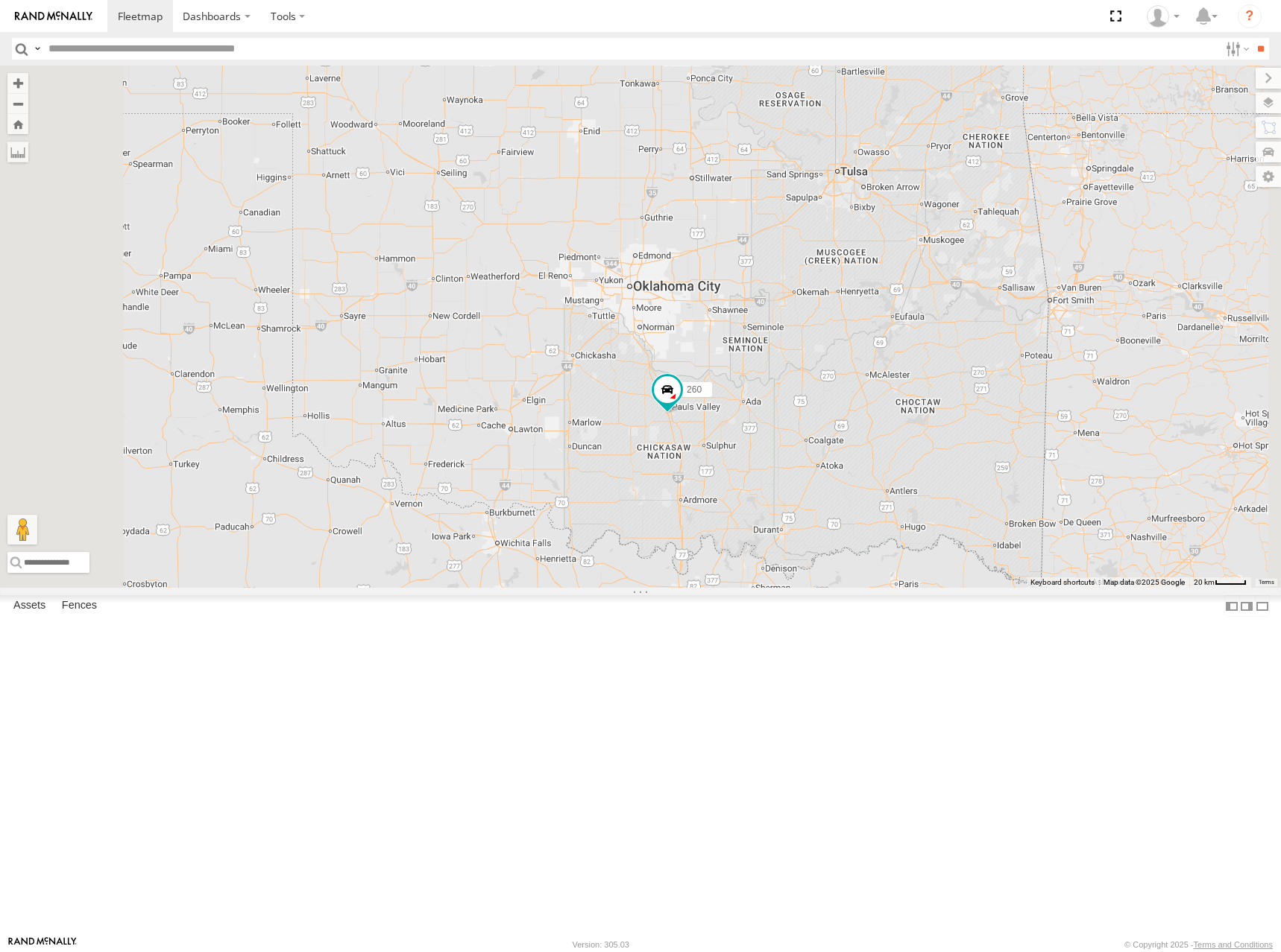
drag, startPoint x: 921, startPoint y: 547, endPoint x: 936, endPoint y: 486, distance: 62.8
click at [936, 486] on div "298 244 246 266 260 2 296" at bounding box center [640, 327] width 1281 height 523
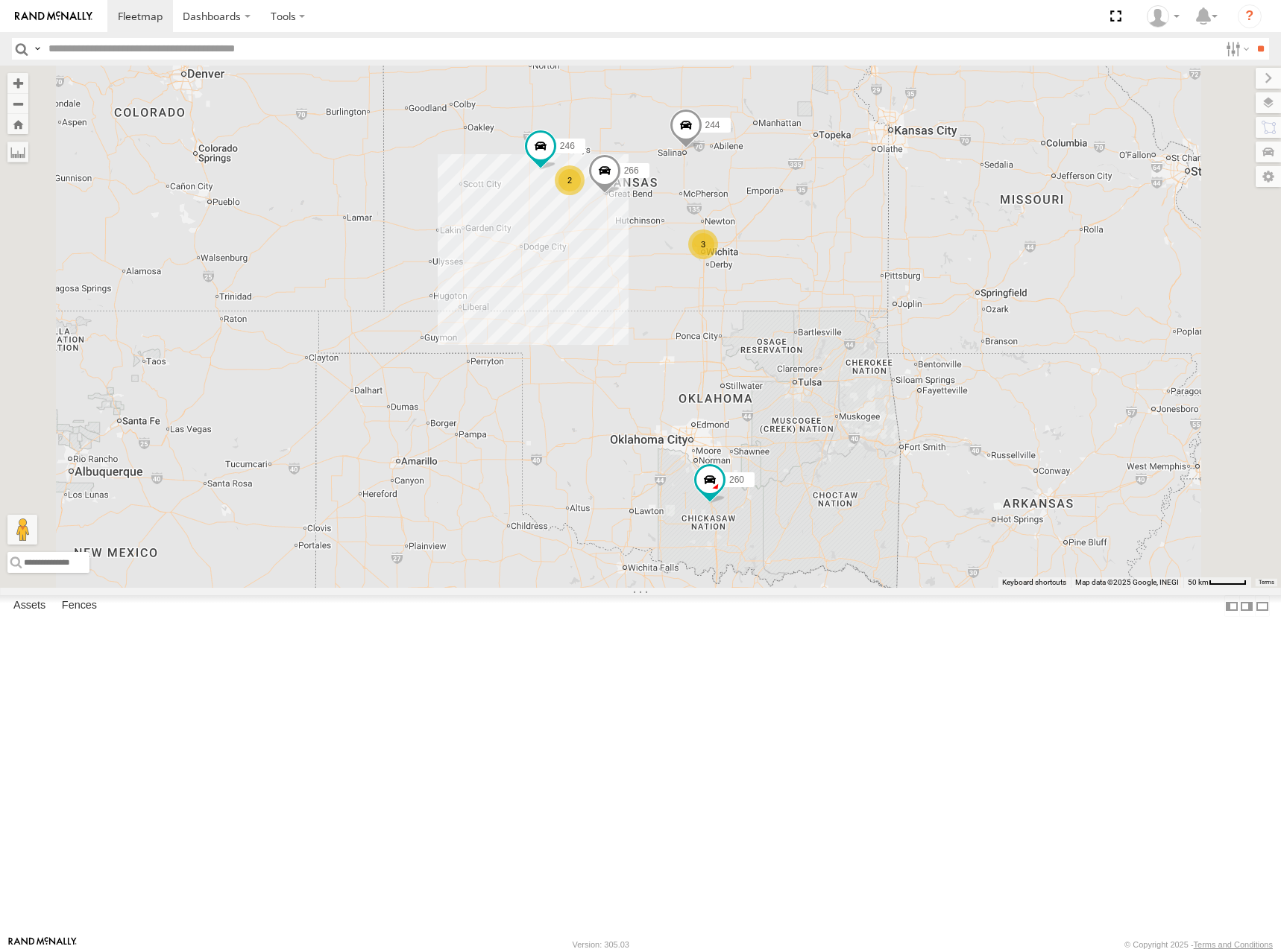
drag, startPoint x: 1020, startPoint y: 314, endPoint x: 1259, endPoint y: 315, distance: 239.0
click at [988, 450] on div "298 244 246 266 260 3 2" at bounding box center [640, 327] width 1281 height 523
